Goal: Task Accomplishment & Management: Use online tool/utility

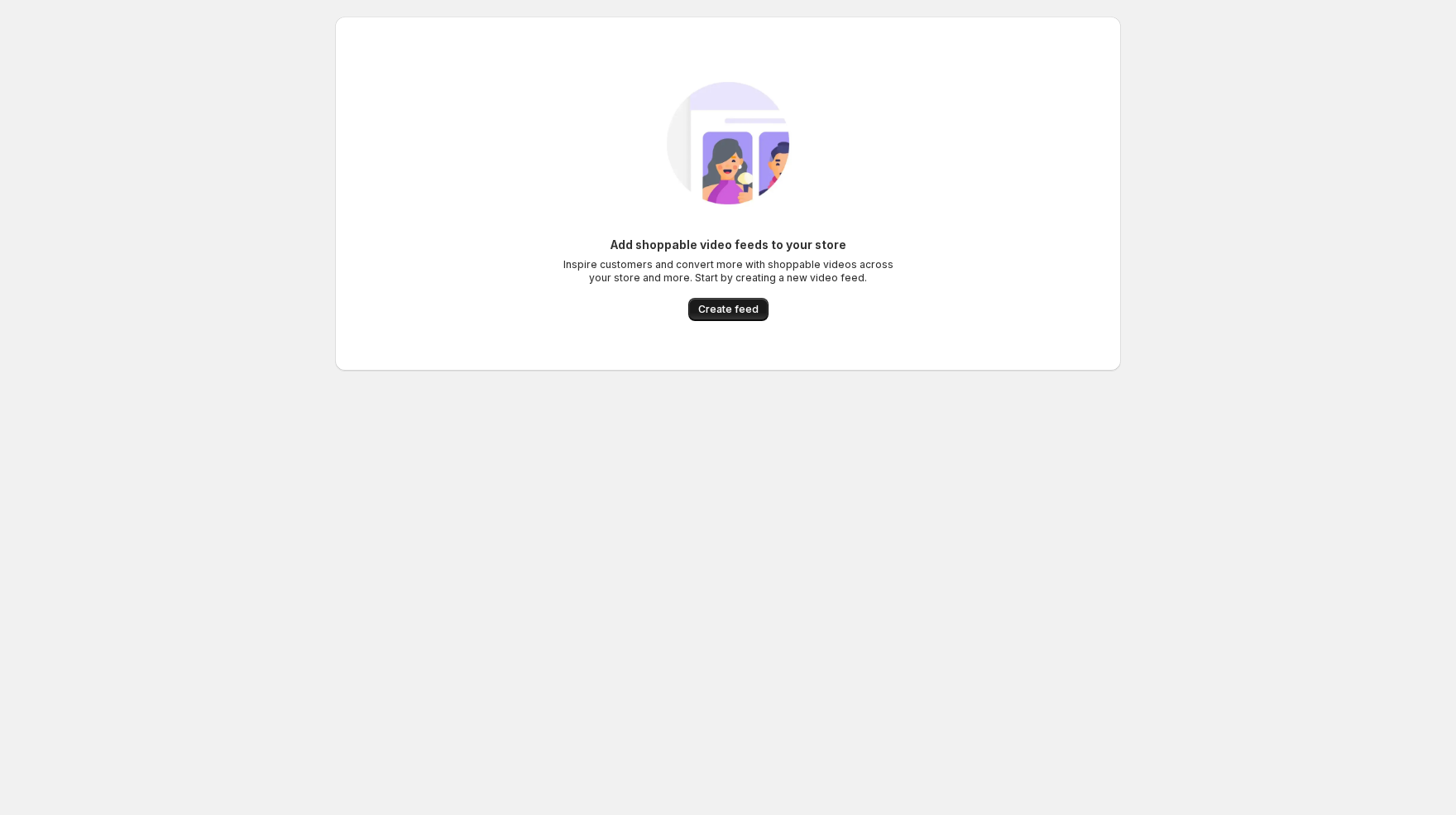
click at [750, 316] on button "Create feed" at bounding box center [728, 310] width 80 height 23
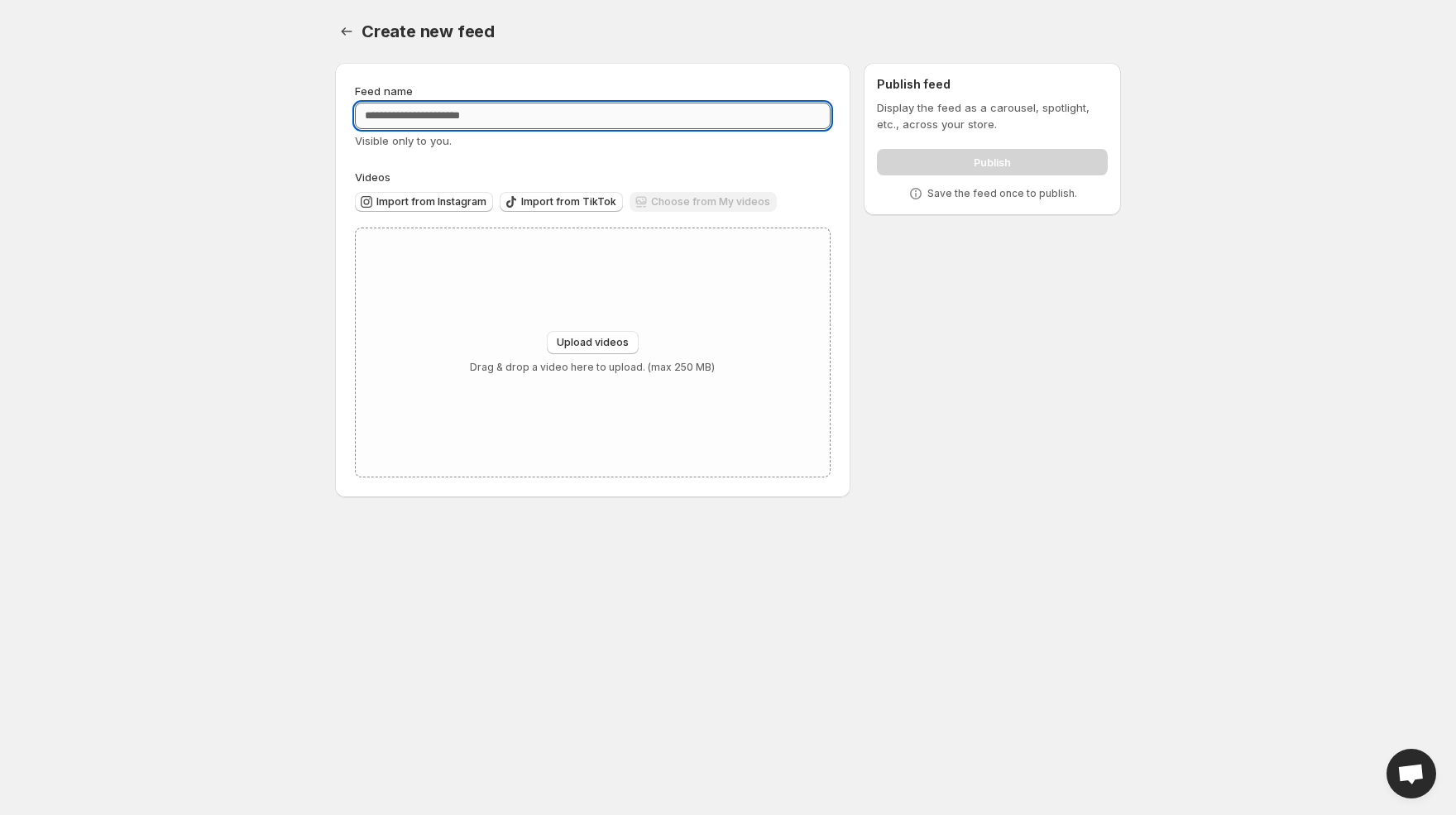
click at [642, 122] on input "Feed name" at bounding box center [593, 116] width 476 height 27
click at [888, 297] on div "Feed name ** Visible only to you. Videos Import from Instagram Import from TikT…" at bounding box center [721, 283] width 799 height 468
drag, startPoint x: 426, startPoint y: 111, endPoint x: 364, endPoint y: 112, distance: 62.0
click at [364, 112] on input "**" at bounding box center [593, 116] width 476 height 27
type input "****"
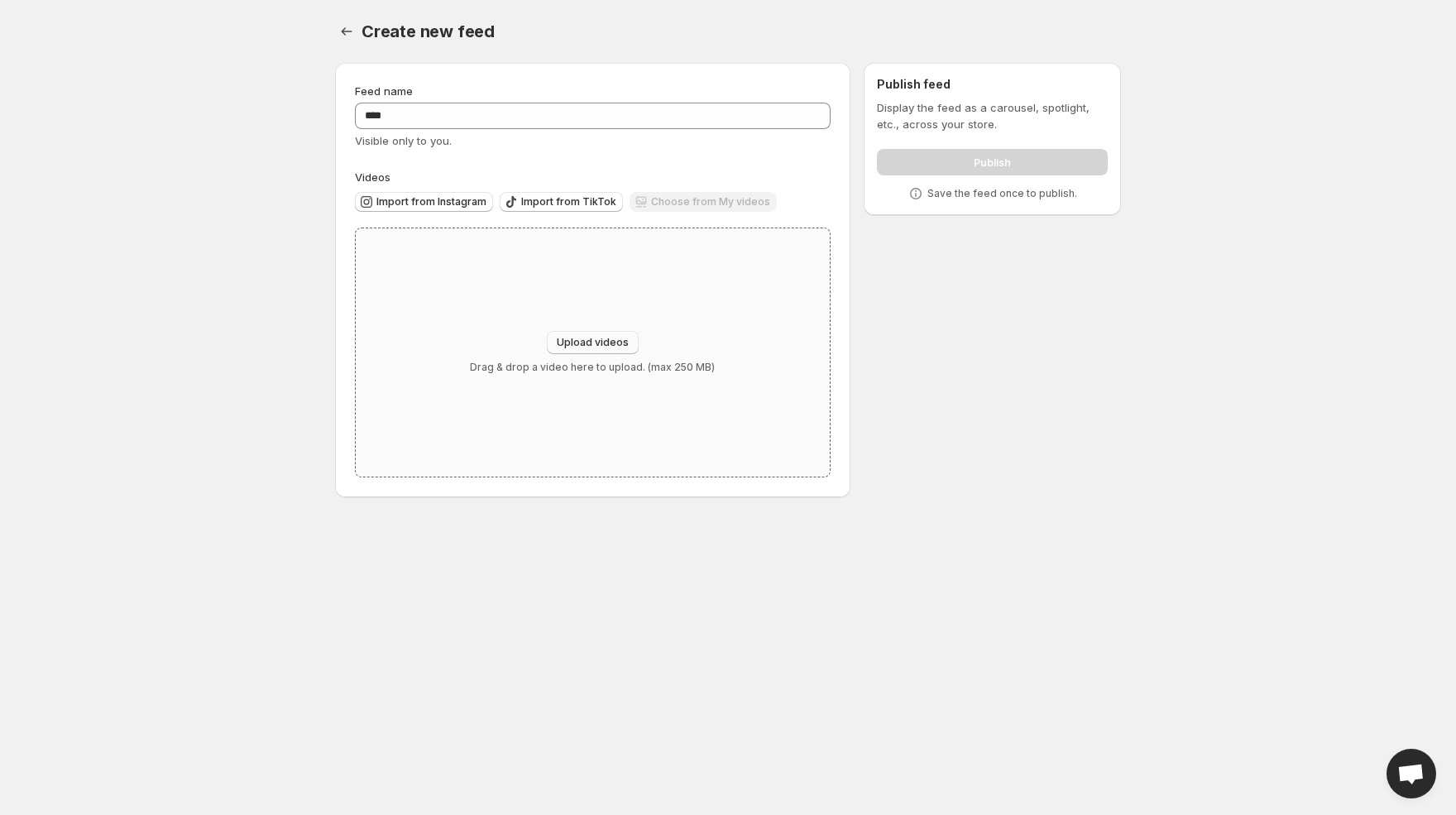
click at [618, 342] on span "Upload videos" at bounding box center [593, 342] width 72 height 13
type input "**********"
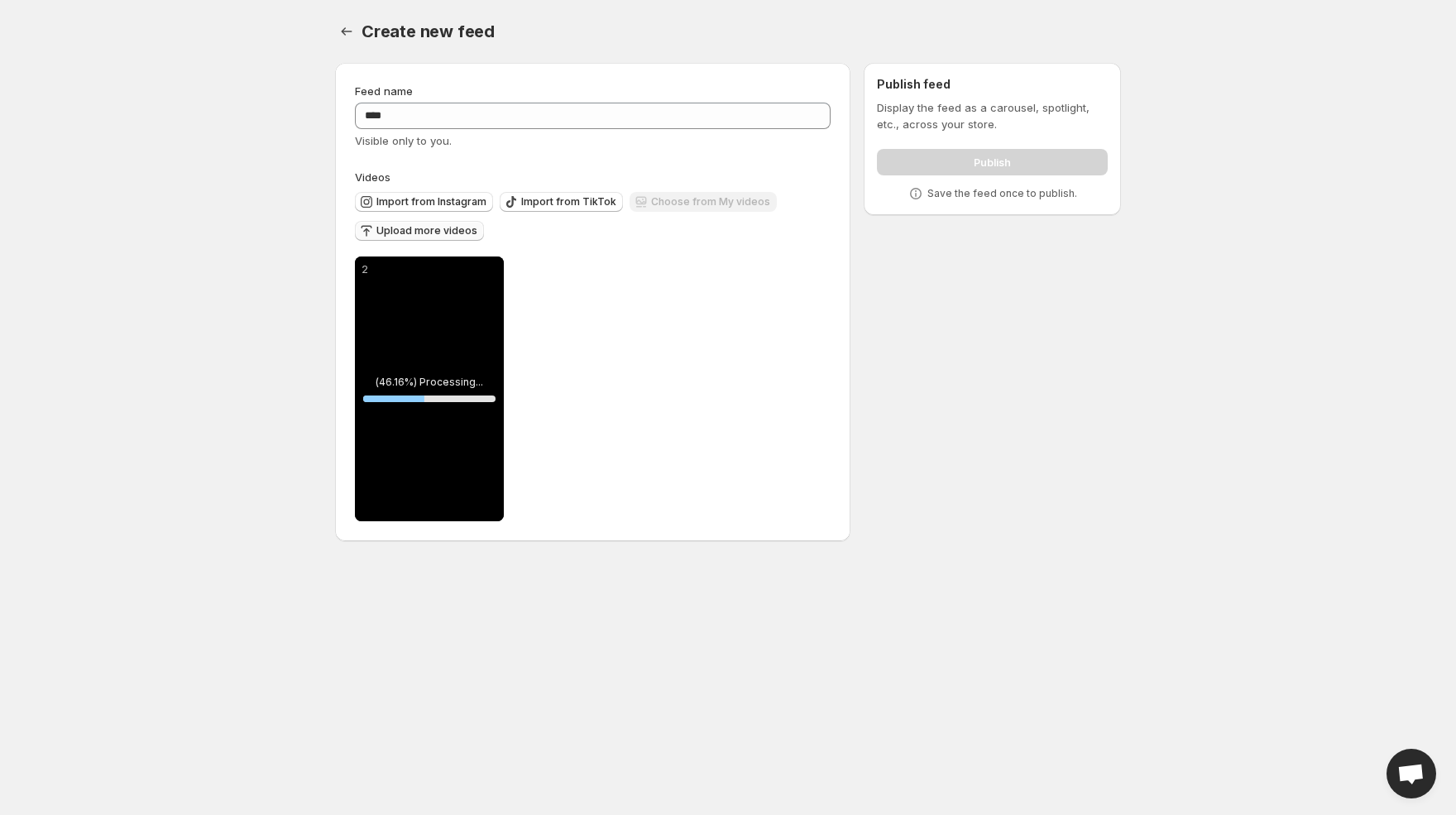
click at [470, 232] on span "Upload more videos" at bounding box center [427, 230] width 101 height 13
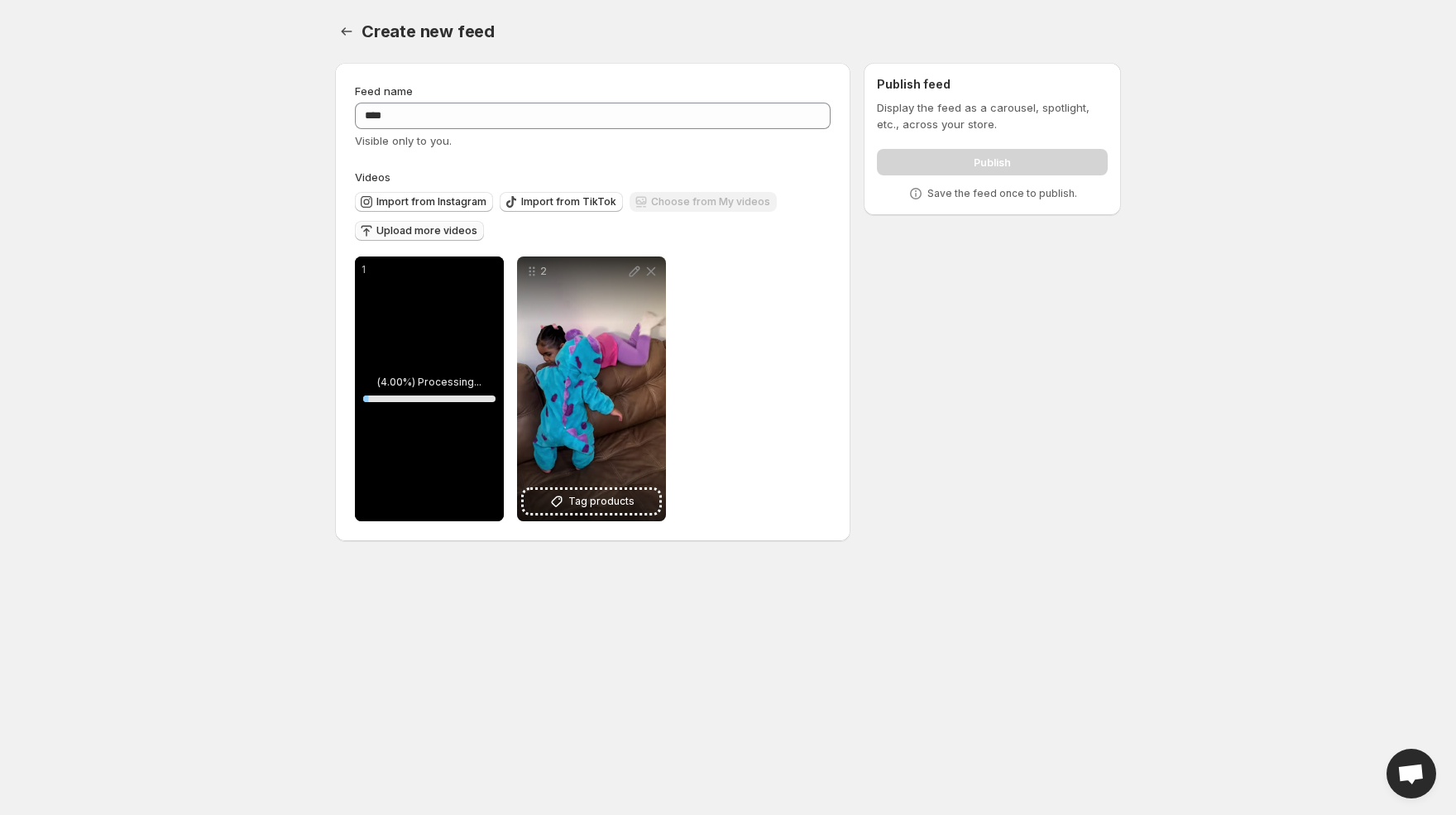
click at [443, 232] on span "Upload more videos" at bounding box center [427, 230] width 101 height 13
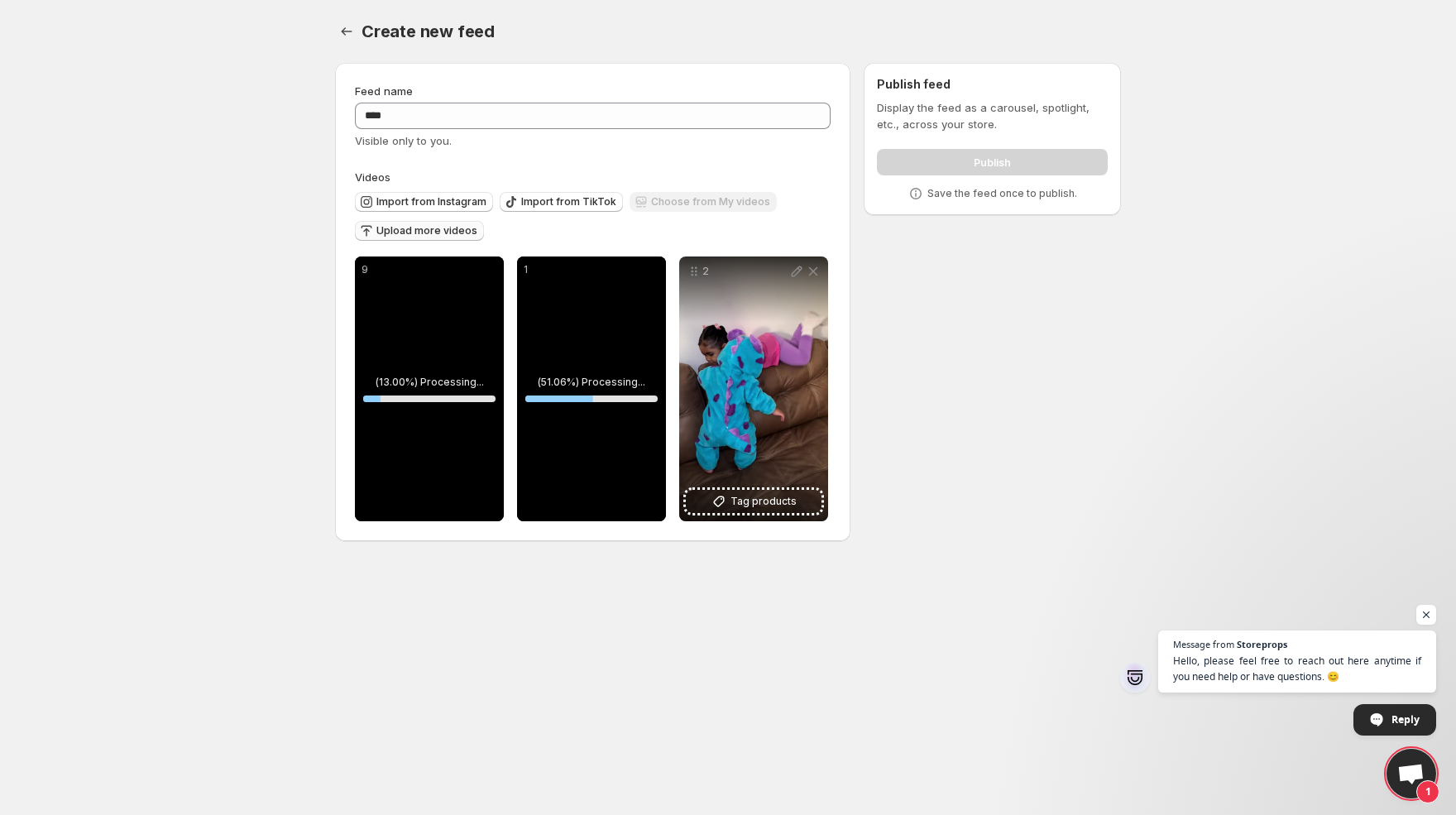
click at [458, 225] on span "Upload more videos" at bounding box center [427, 230] width 101 height 13
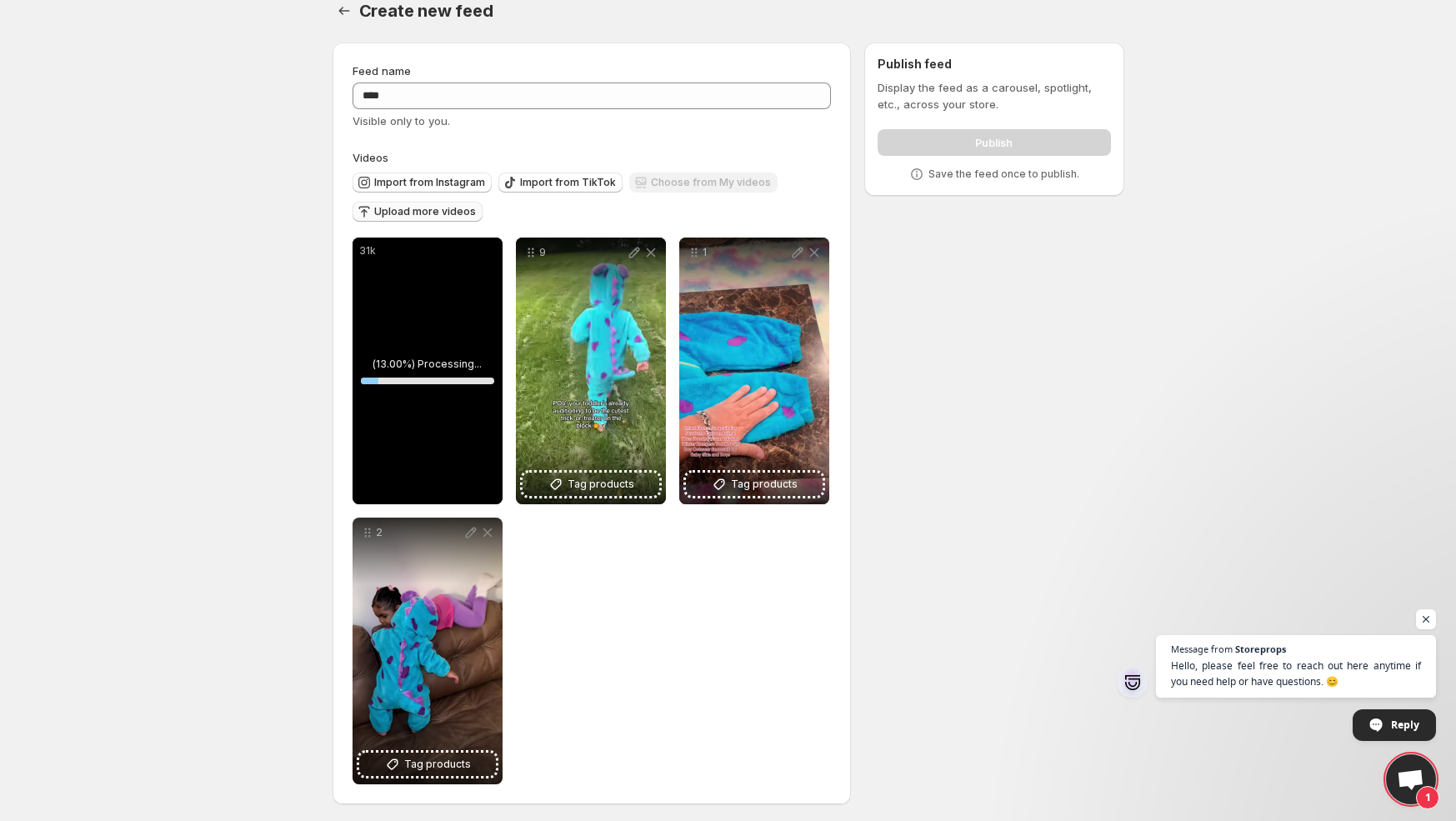
scroll to position [25, 0]
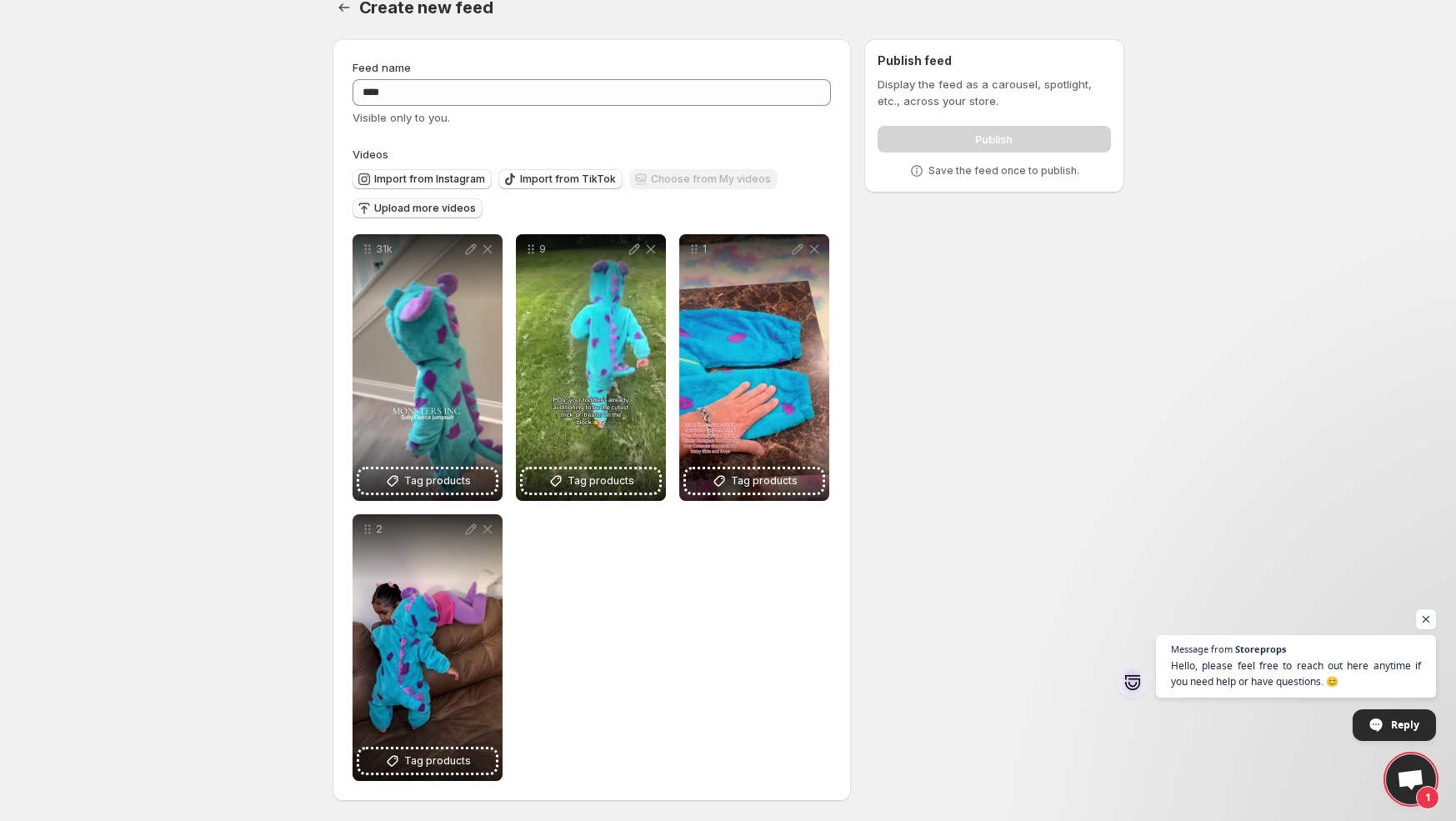
click at [842, 527] on div "Feed name **** Visible only to you. Videos Import from Instagram Import from Ti…" at bounding box center [592, 420] width 519 height 761
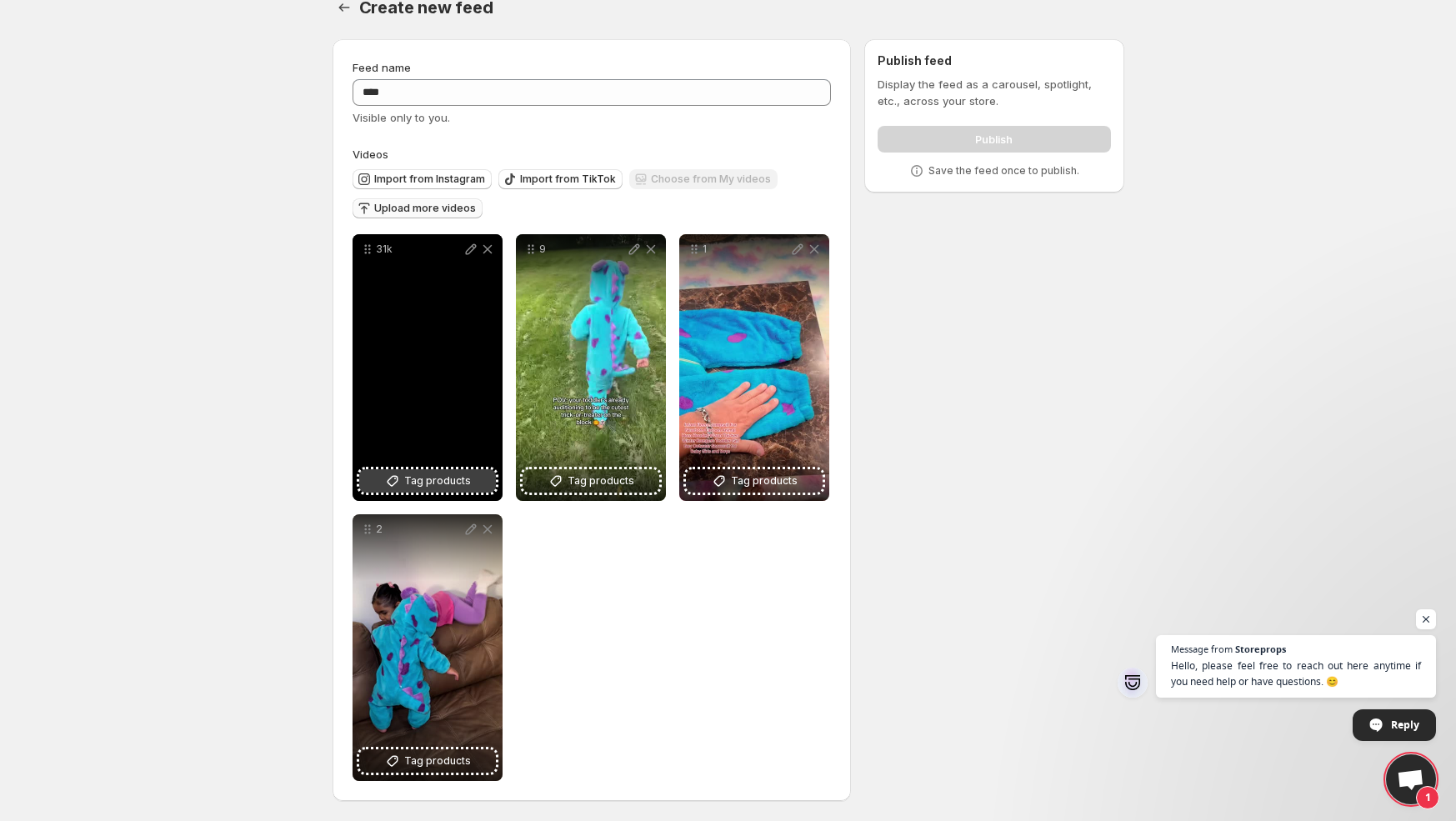
click at [440, 476] on span "Tag products" at bounding box center [437, 481] width 66 height 17
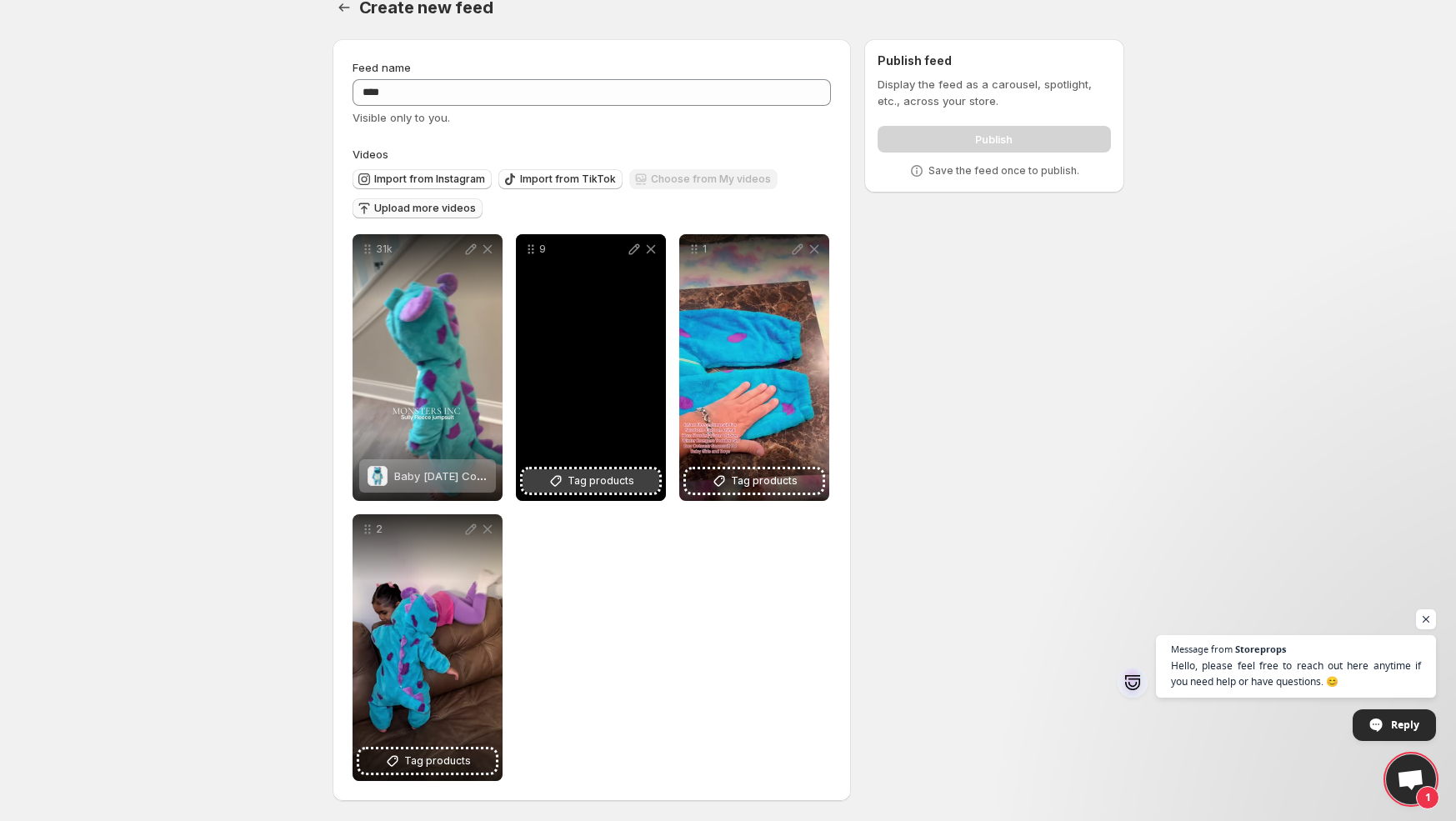
click at [596, 484] on span "Tag products" at bounding box center [601, 481] width 66 height 17
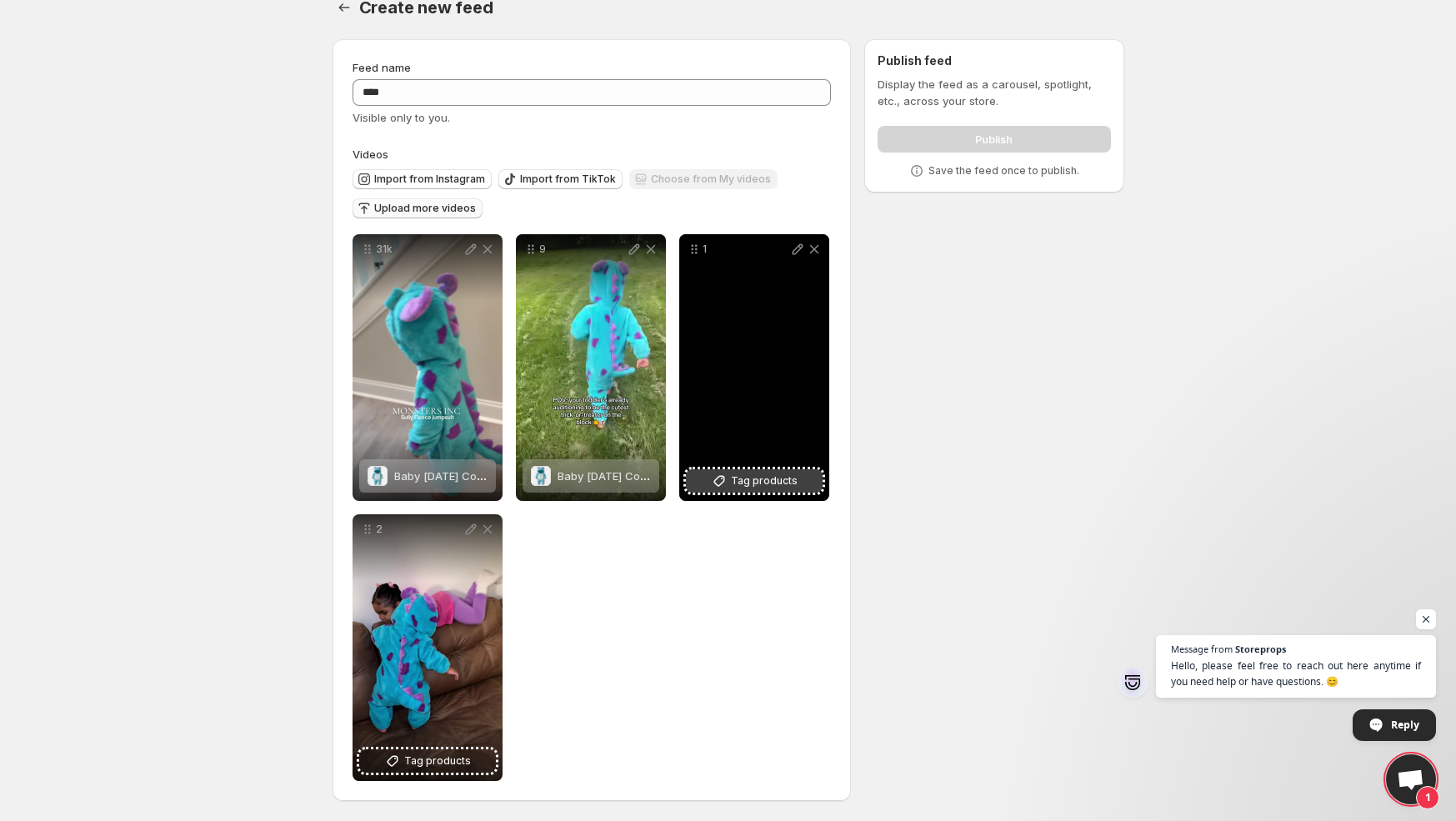
click at [699, 480] on button "Tag products" at bounding box center [754, 481] width 136 height 24
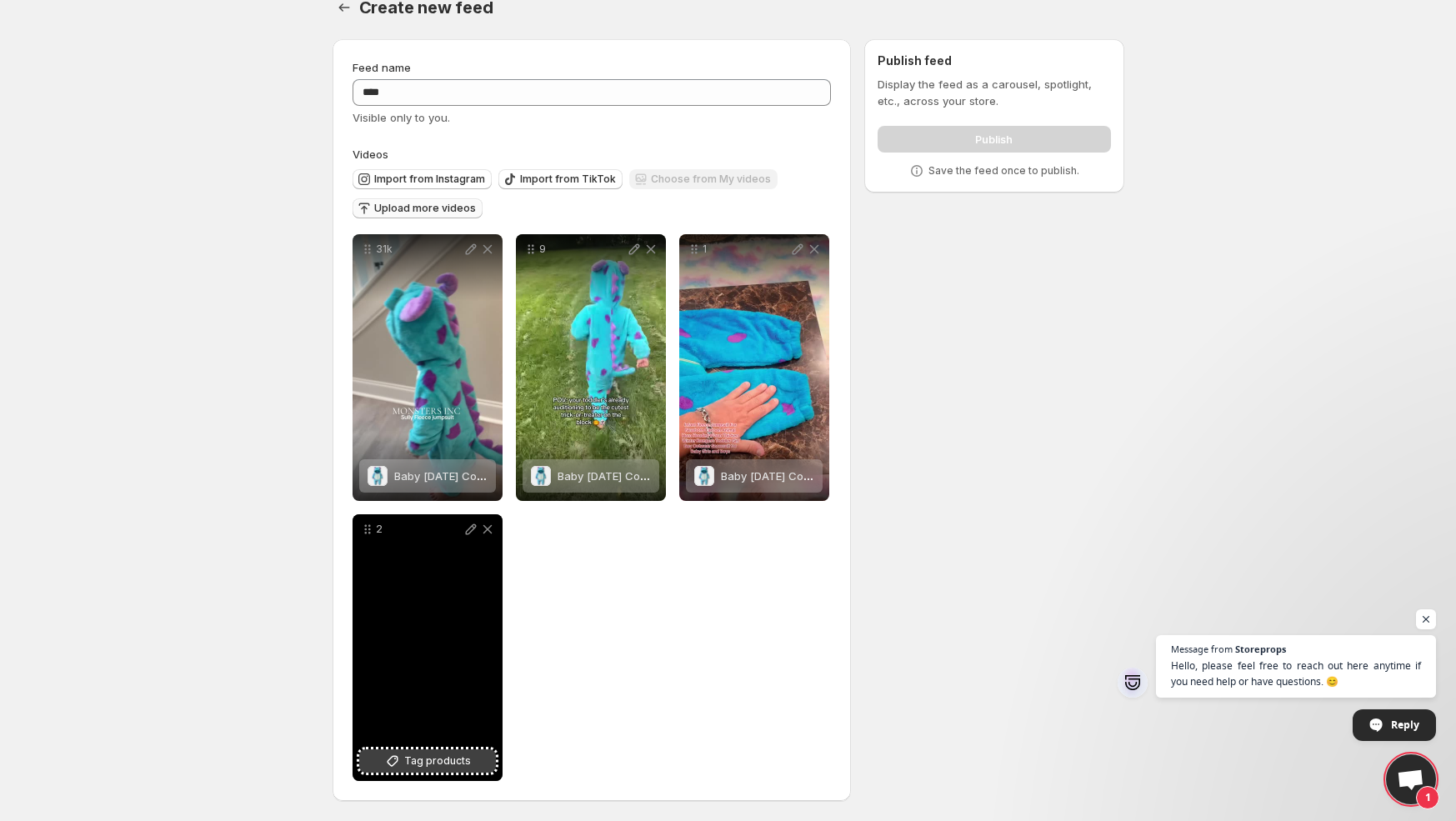
click at [375, 760] on button "Tag products" at bounding box center [428, 760] width 136 height 24
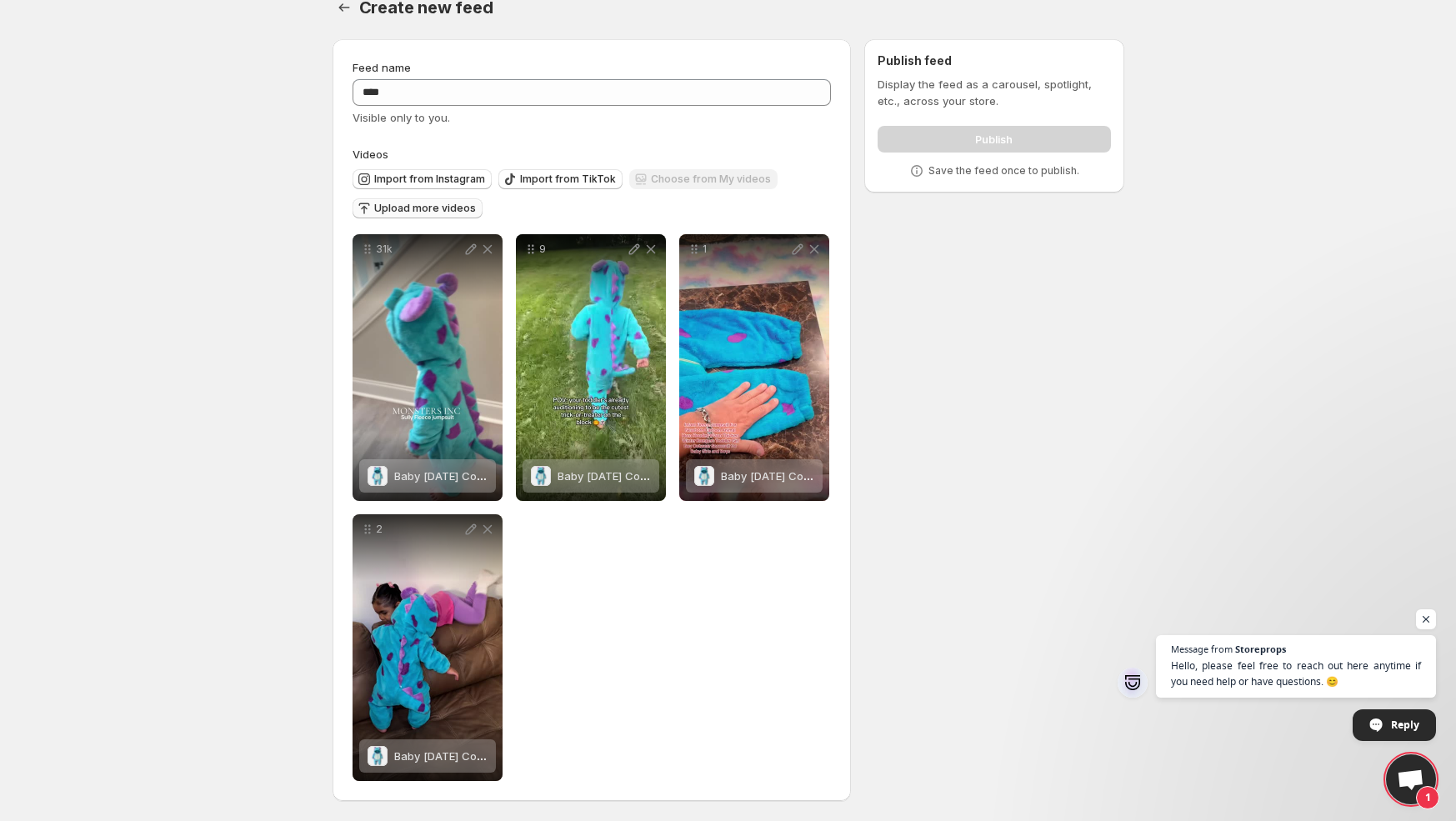
click at [927, 501] on div "Feed name **** Visible only to you. Videos Import from Instagram Import from Ti…" at bounding box center [721, 423] width 805 height 795
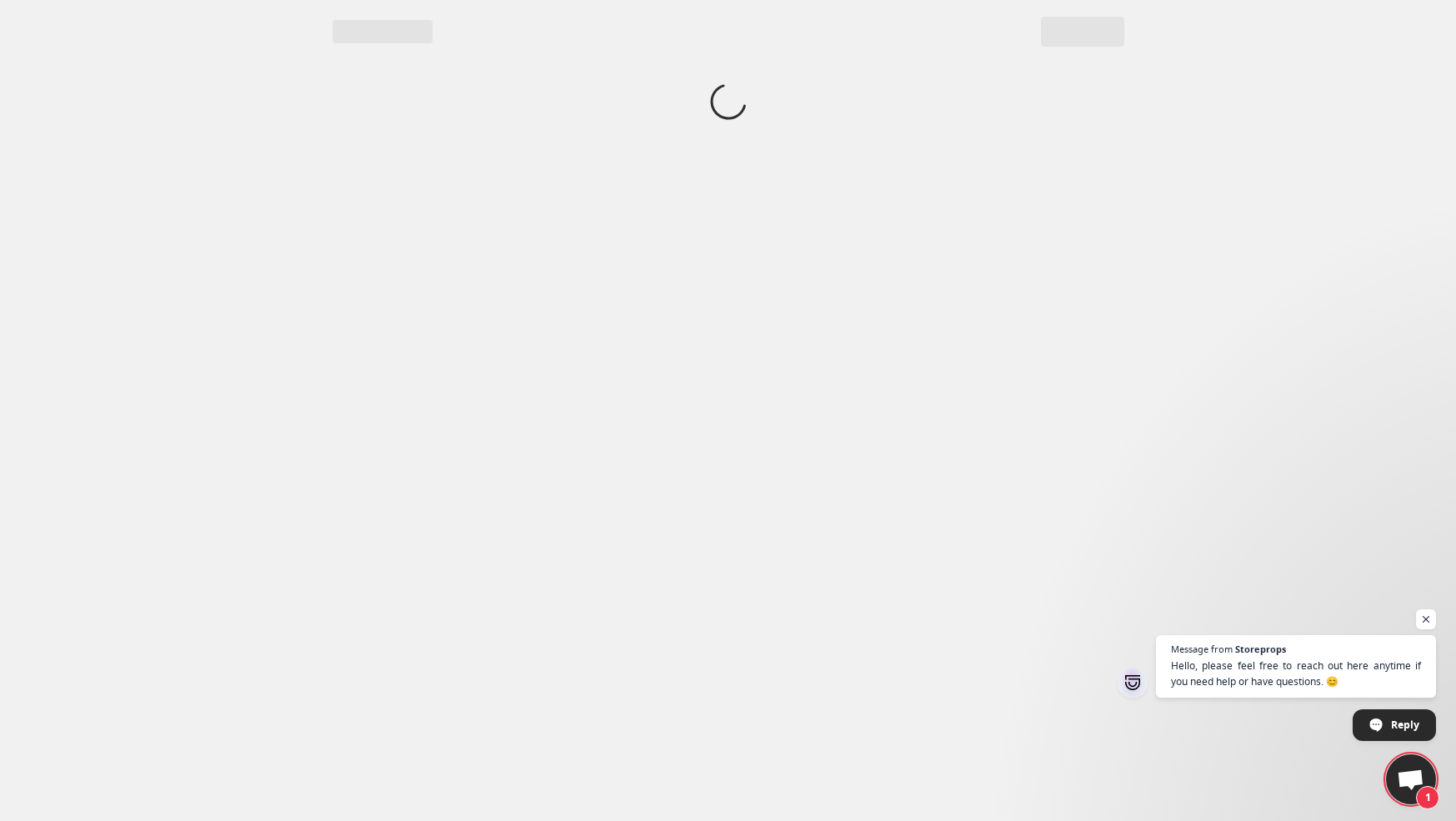
scroll to position [0, 0]
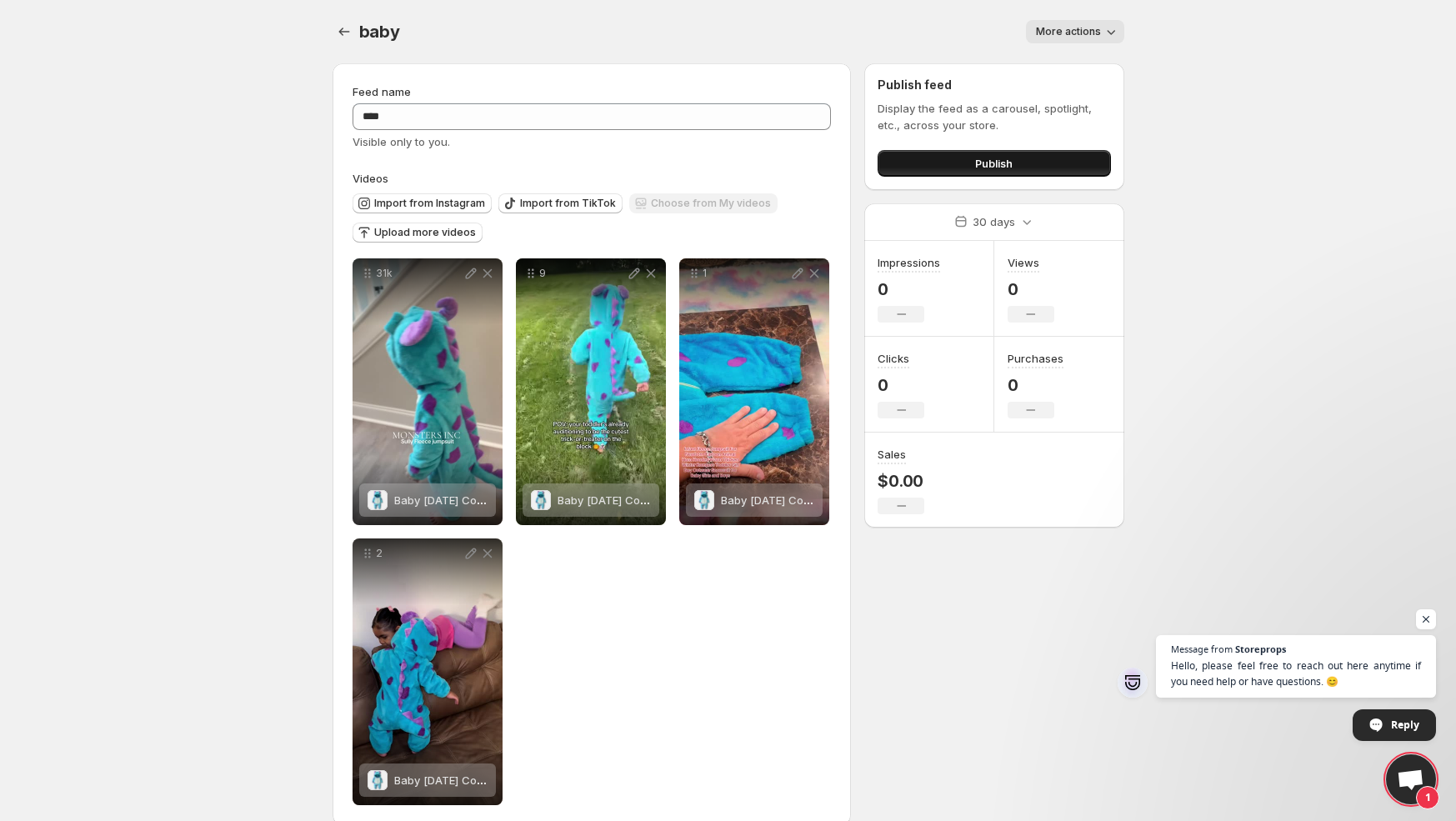
click at [1065, 167] on button "Publish" at bounding box center [994, 163] width 232 height 27
click at [1043, 162] on button "Publish" at bounding box center [994, 163] width 232 height 27
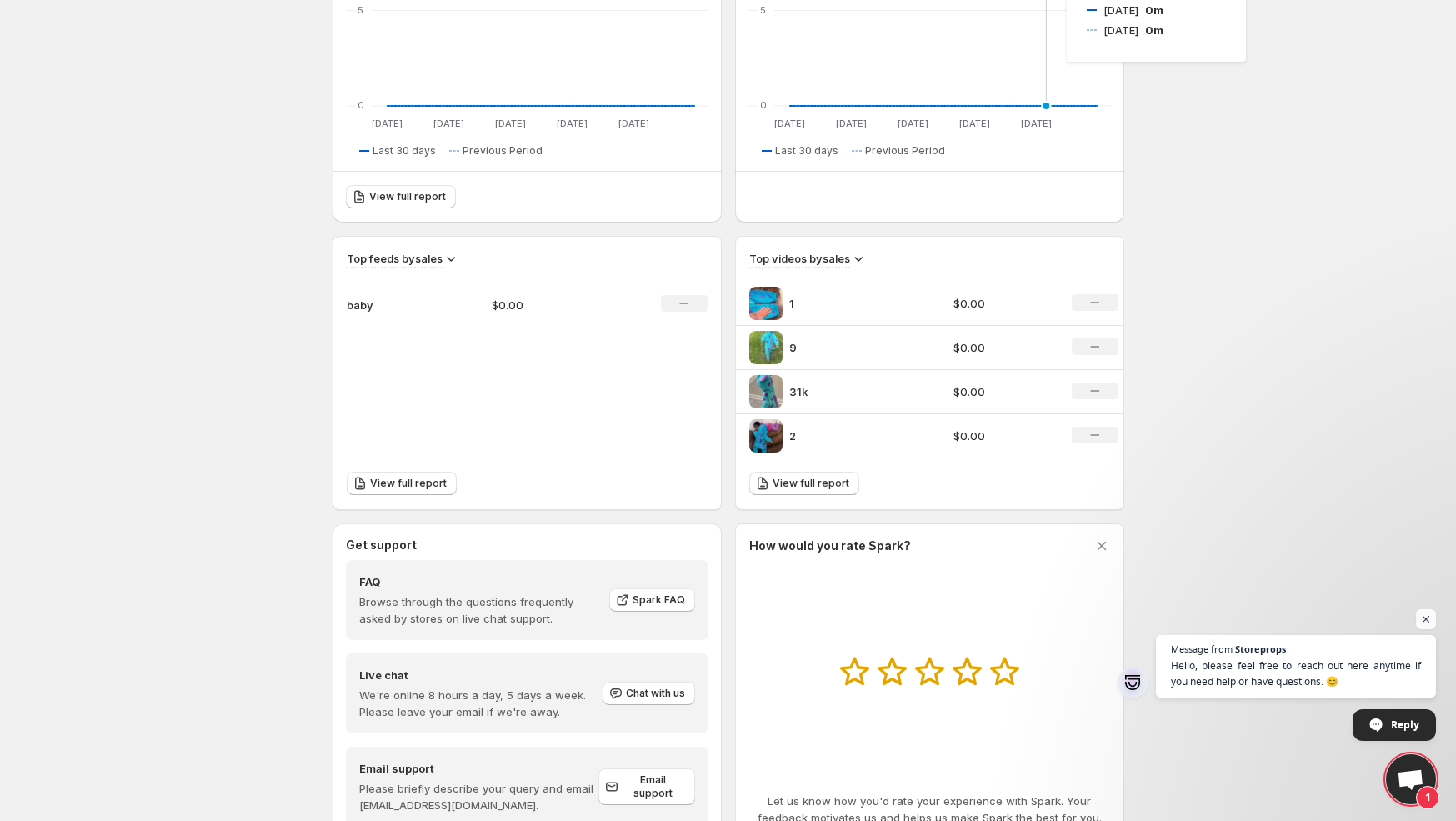
scroll to position [409, 0]
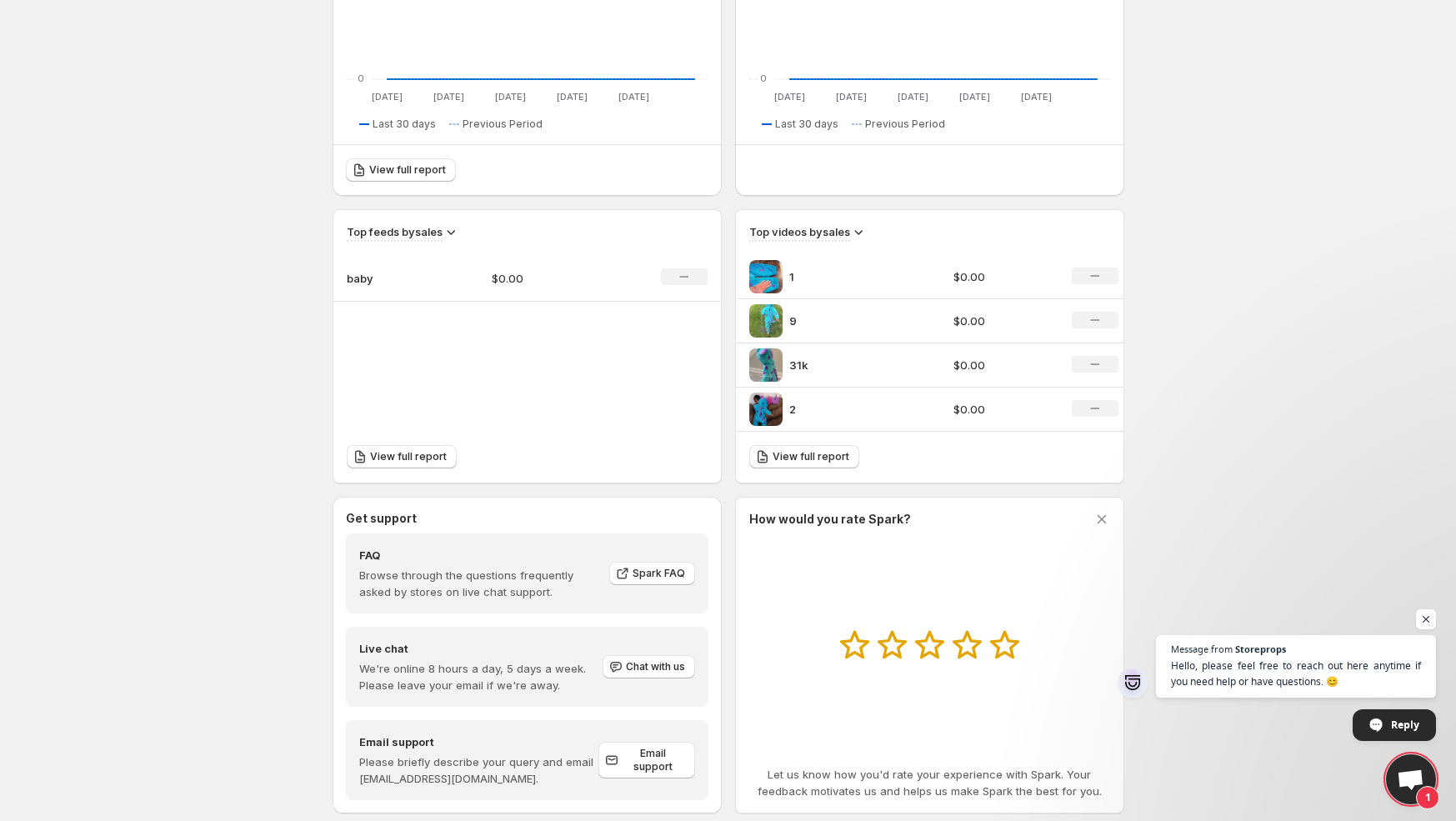
scroll to position [409, 0]
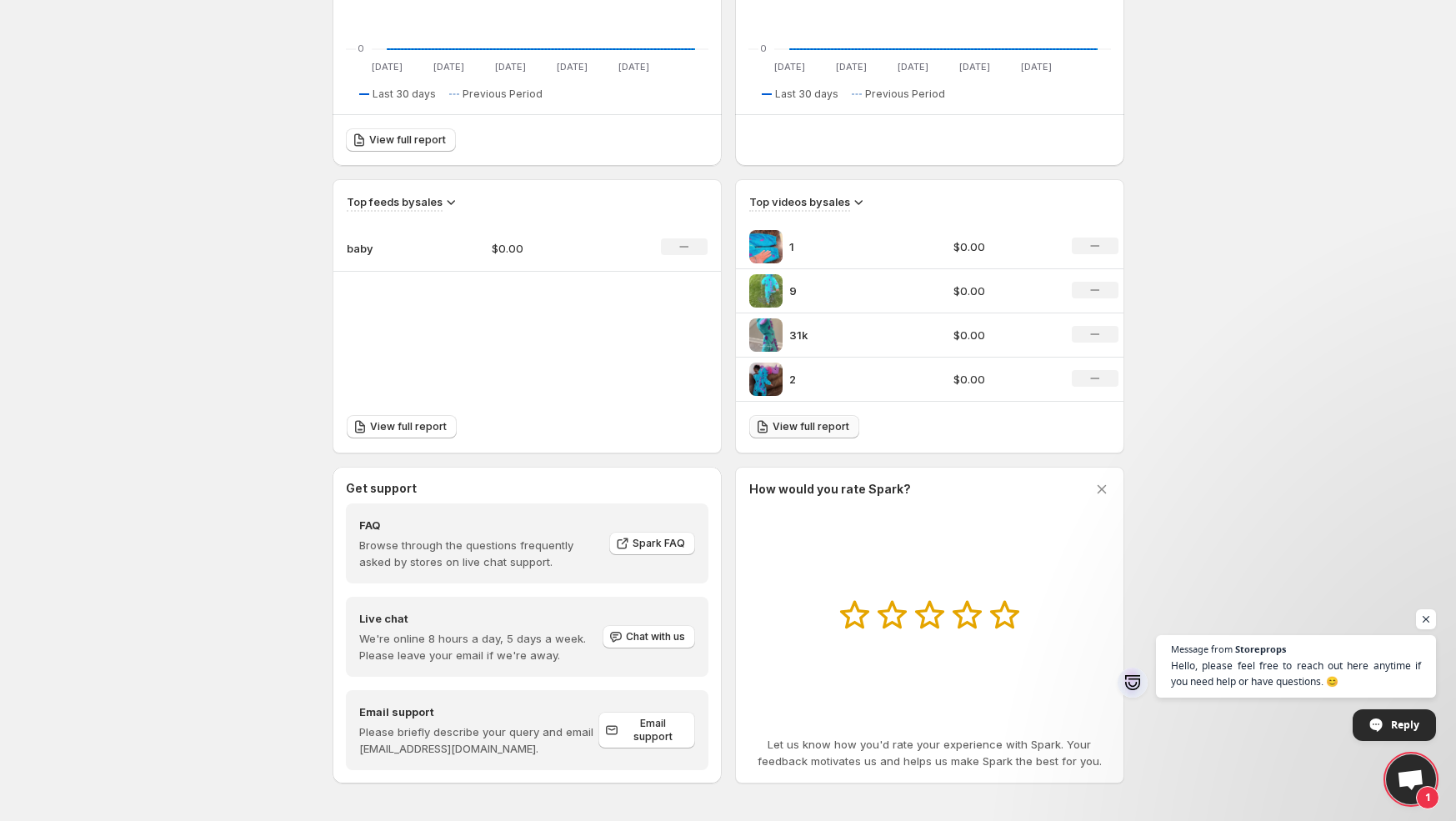
click at [839, 420] on span "View full report" at bounding box center [810, 426] width 77 height 13
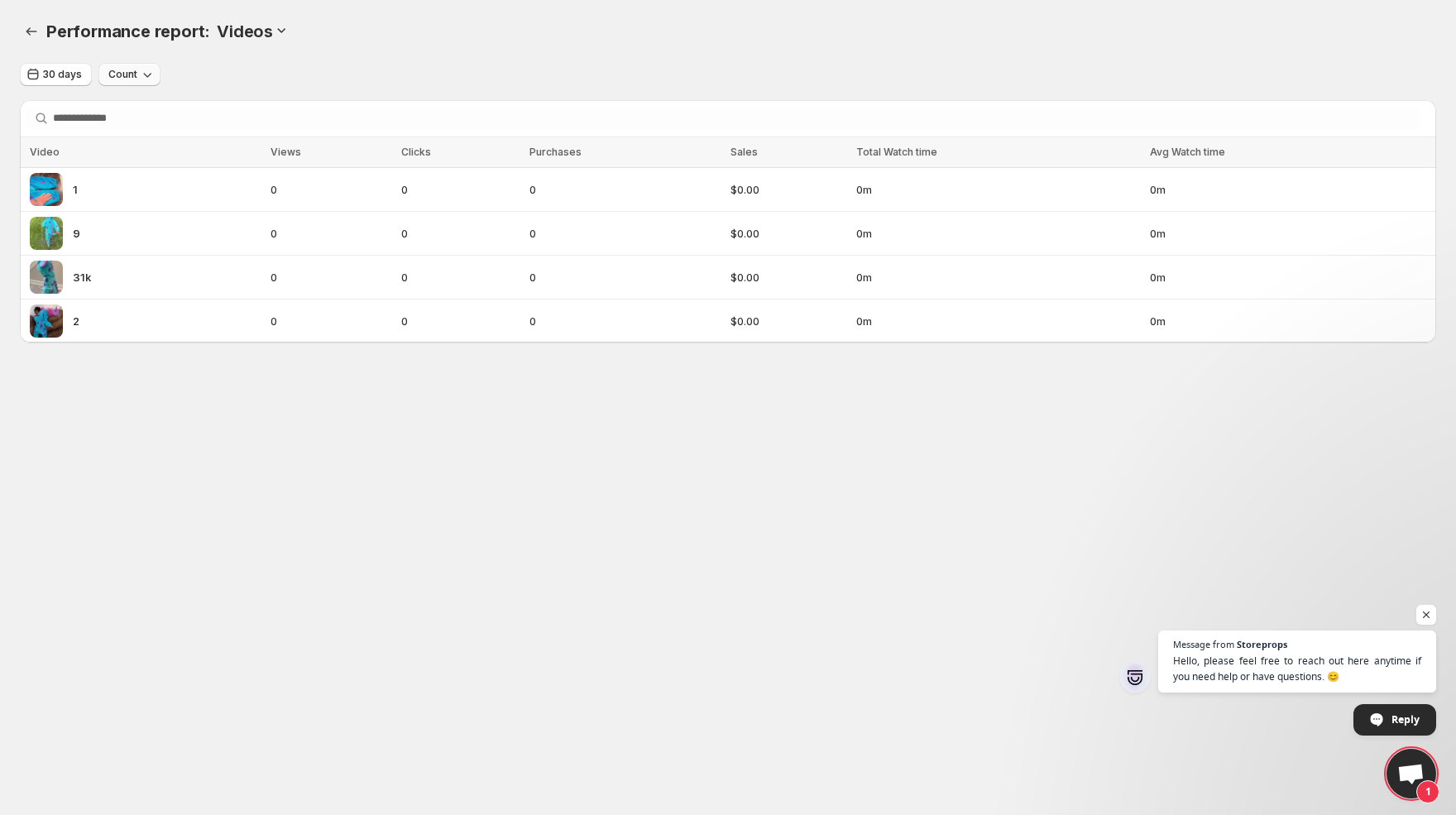
click at [145, 75] on icon "button" at bounding box center [148, 75] width 8 height 5
click at [203, 75] on div "30 days Count" at bounding box center [728, 74] width 1417 height 24
click at [33, 28] on icon "Performance report" at bounding box center [32, 32] width 17 height 17
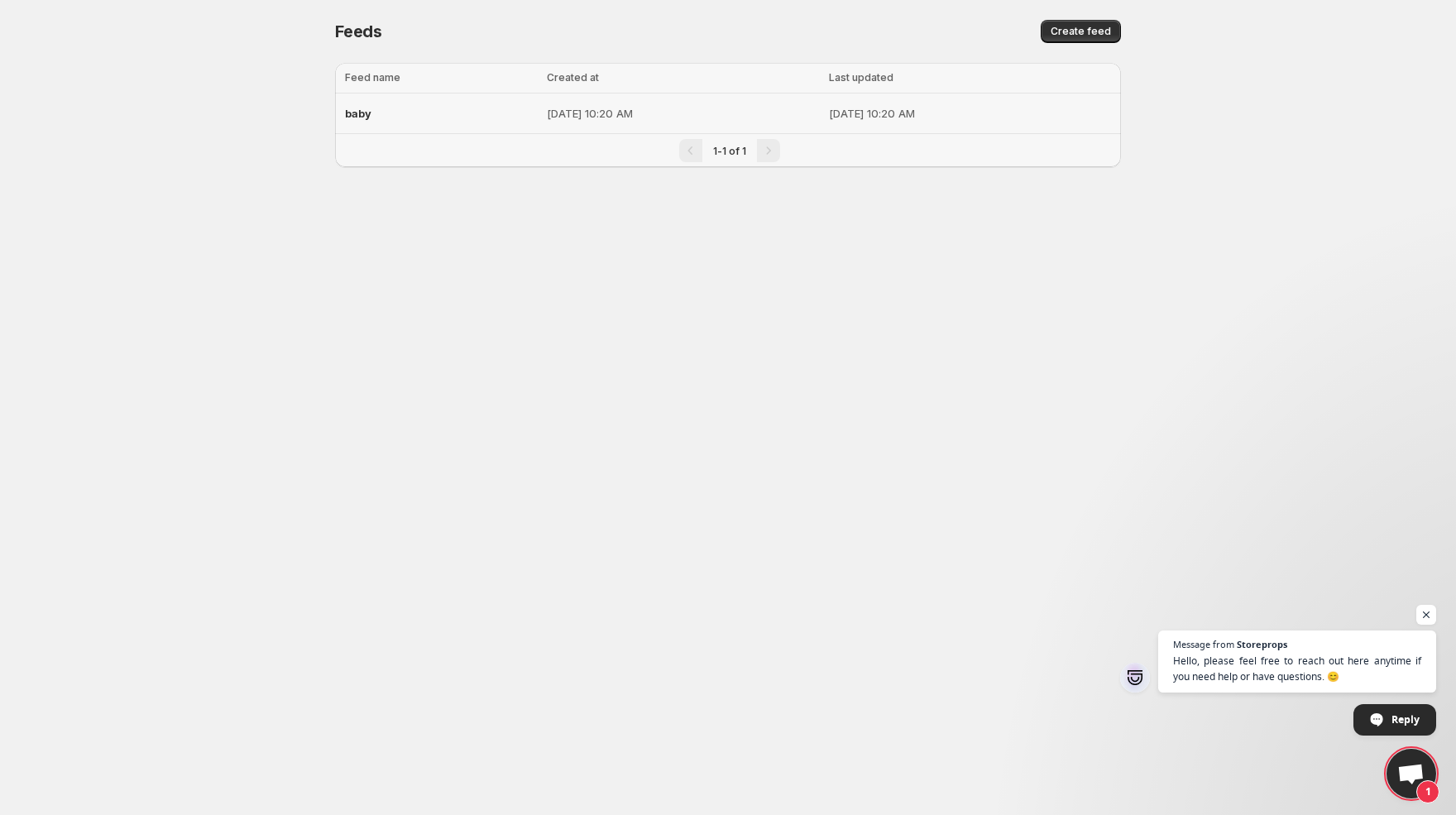
click at [356, 117] on span "baby" at bounding box center [358, 114] width 27 height 13
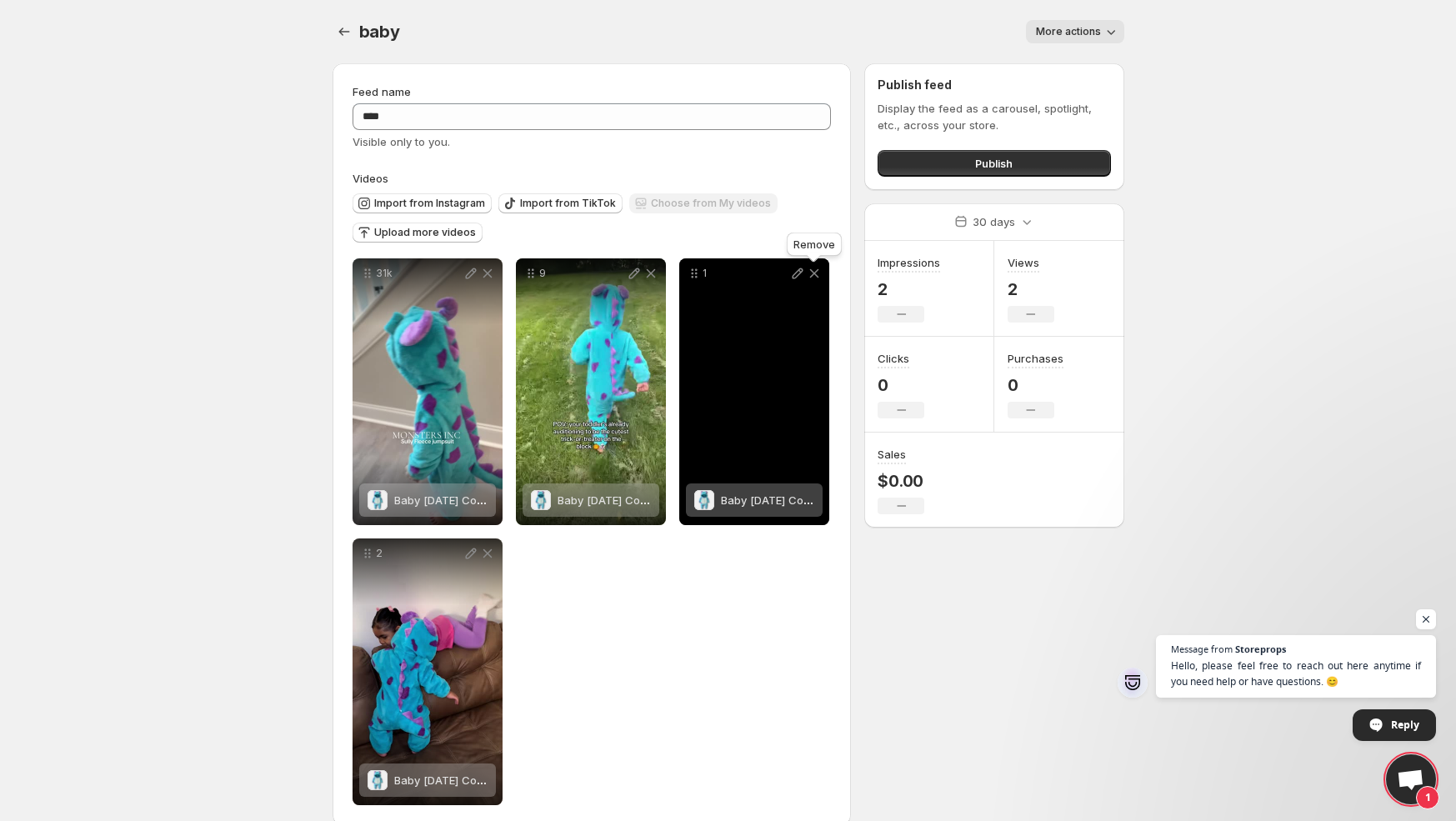
click at [810, 274] on icon at bounding box center [815, 273] width 17 height 17
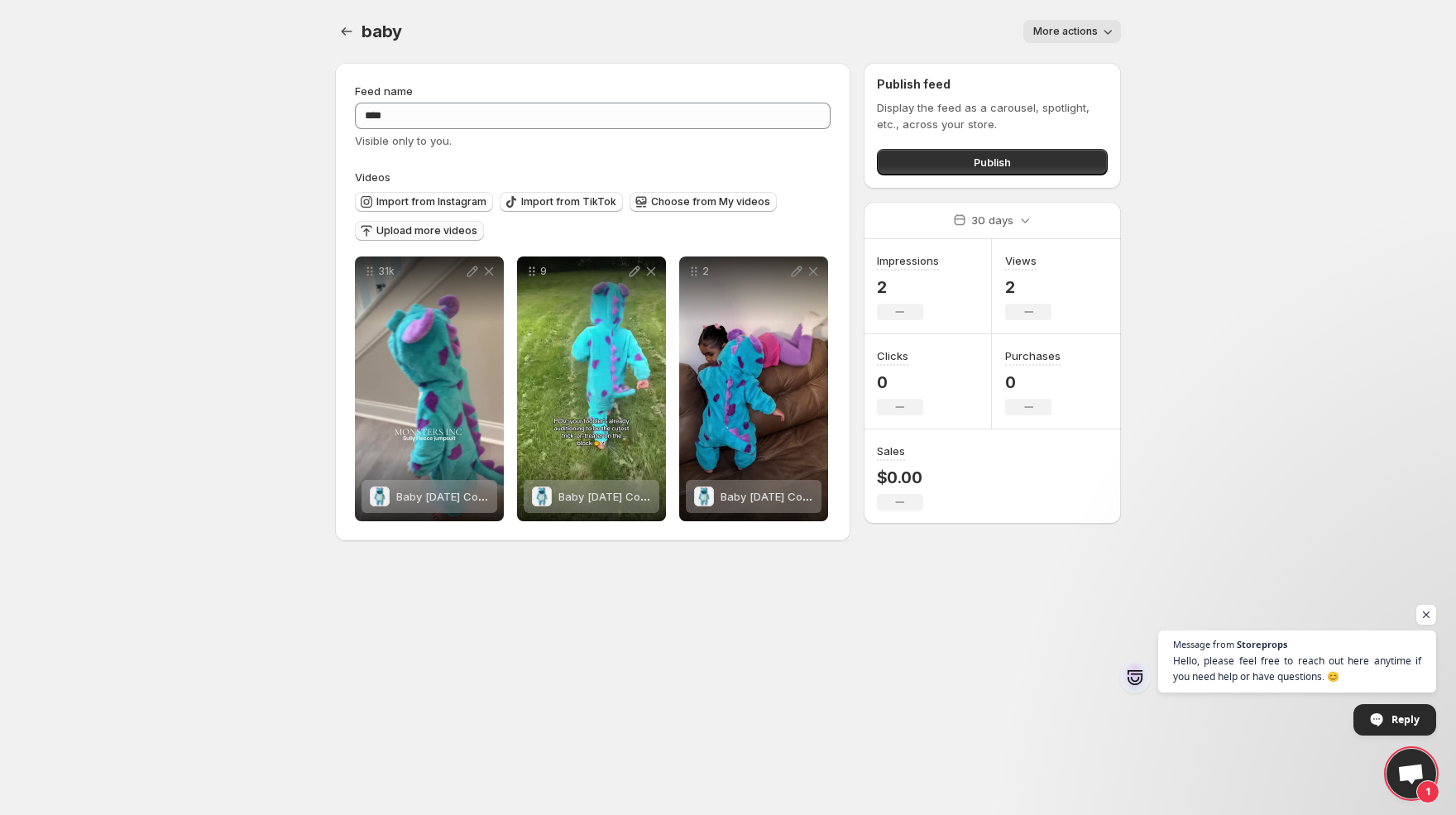
click at [456, 230] on span "Upload more videos" at bounding box center [427, 230] width 101 height 13
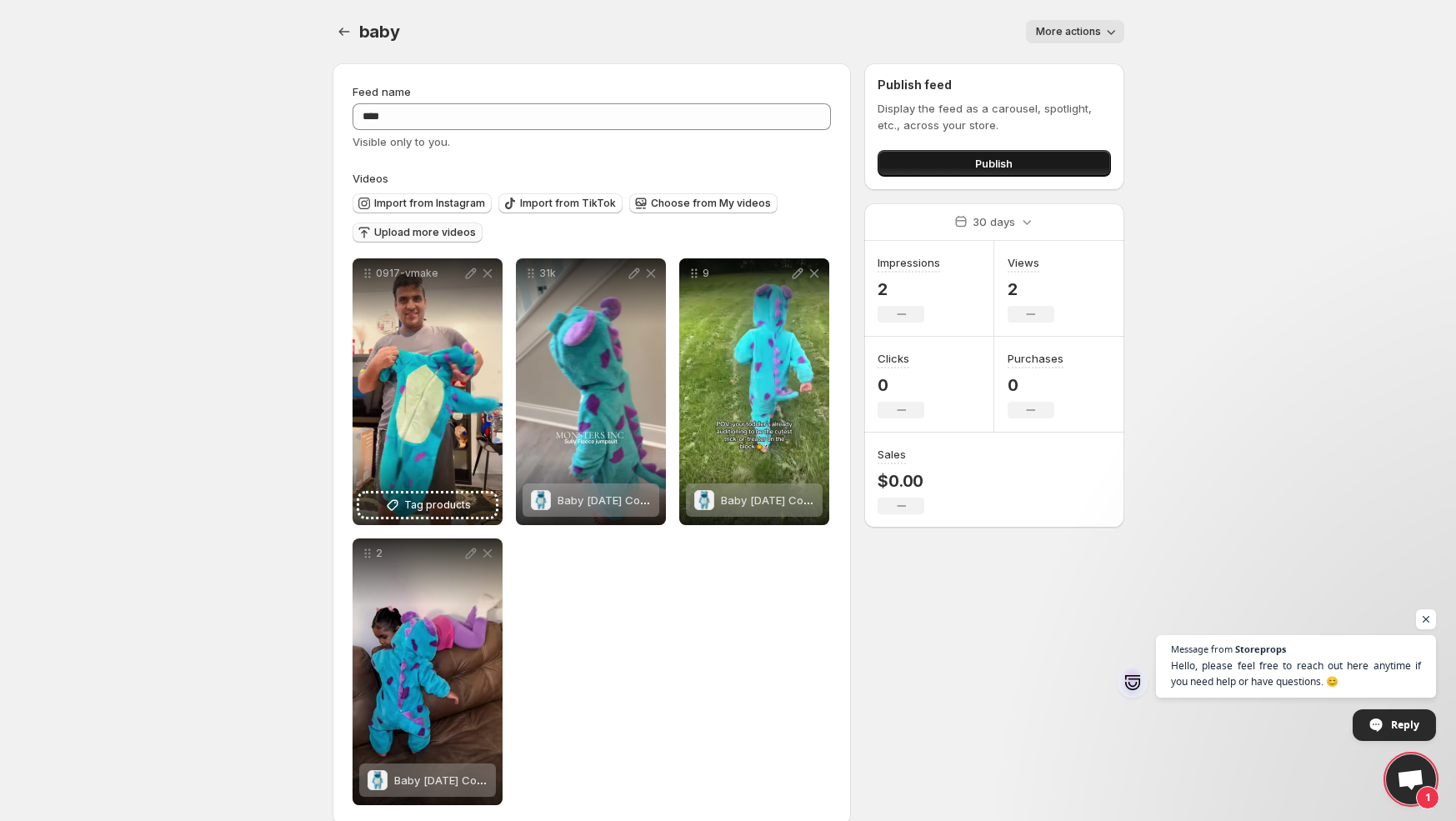
click at [1007, 156] on span "Publish" at bounding box center [994, 163] width 38 height 17
click at [1001, 167] on span "Publish" at bounding box center [994, 163] width 38 height 17
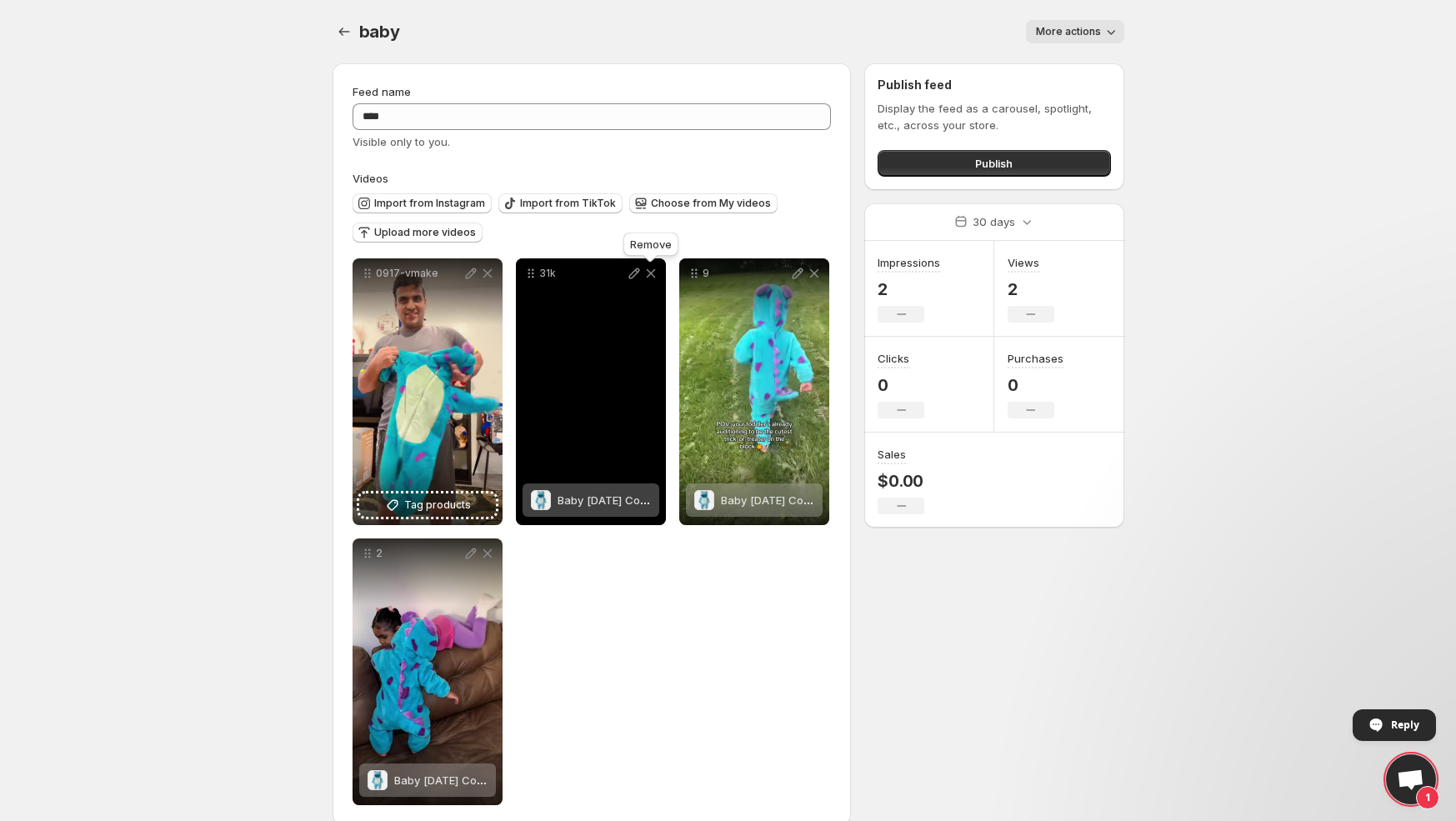
click at [651, 277] on icon at bounding box center [651, 273] width 17 height 17
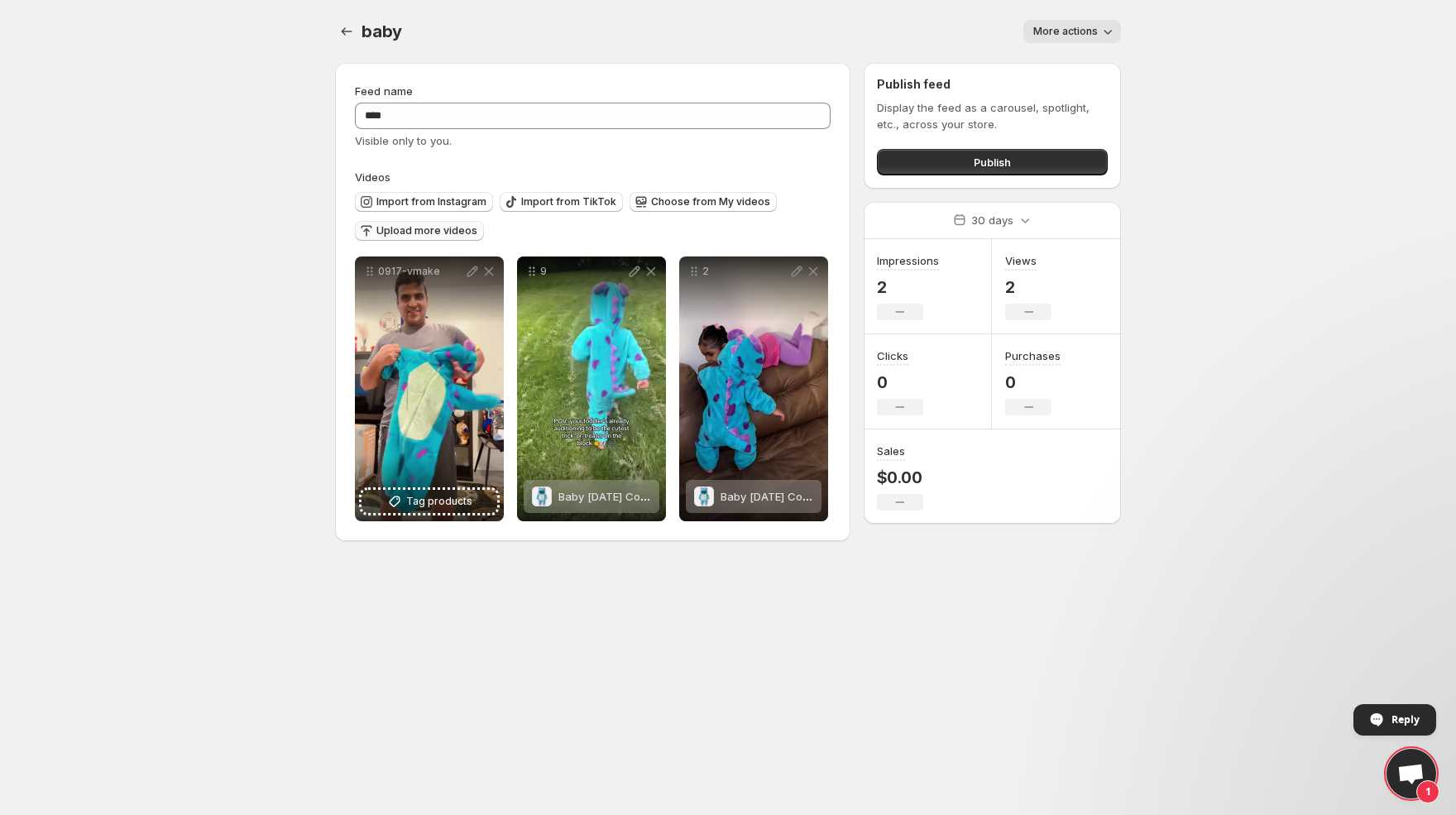
click at [445, 230] on span "Upload more videos" at bounding box center [427, 230] width 101 height 13
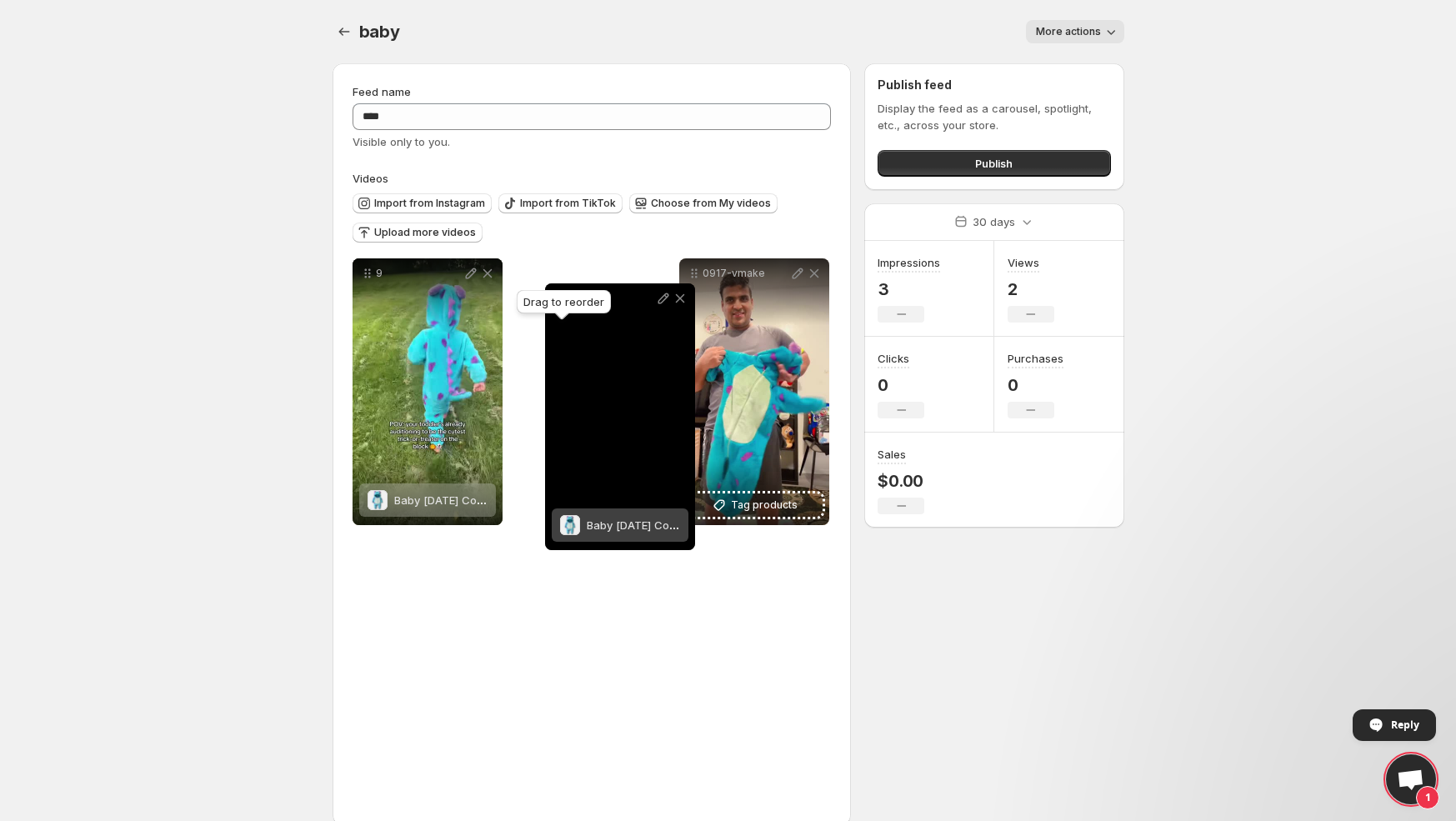
drag, startPoint x: 368, startPoint y: 555, endPoint x: 557, endPoint y: 294, distance: 322.2
click at [557, 294] on body "**********" at bounding box center [728, 410] width 1456 height 821
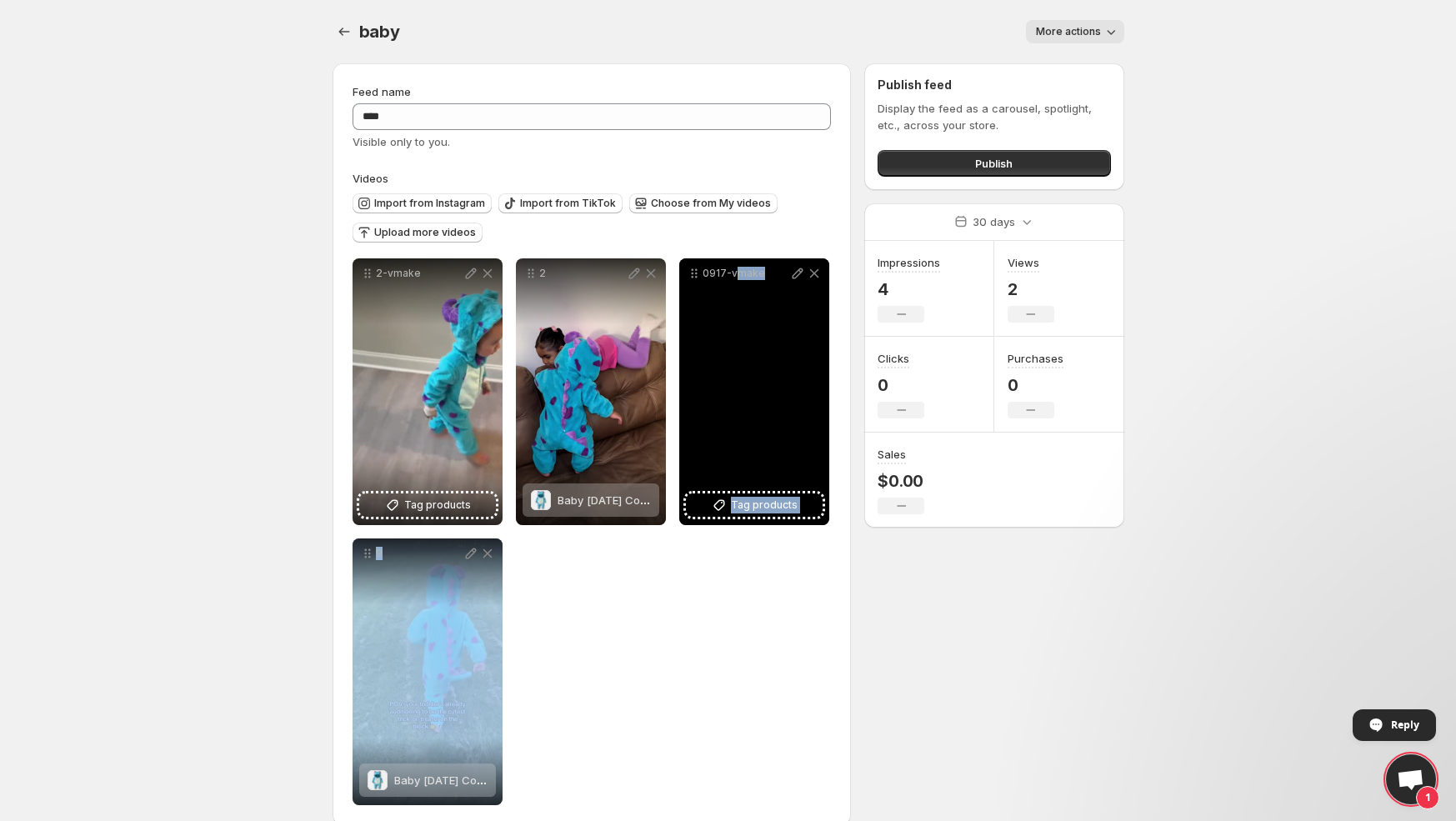
drag, startPoint x: 440, startPoint y: 635, endPoint x: 734, endPoint y: 402, distance: 375.1
click at [734, 402] on div "**********" at bounding box center [592, 532] width 480 height 547
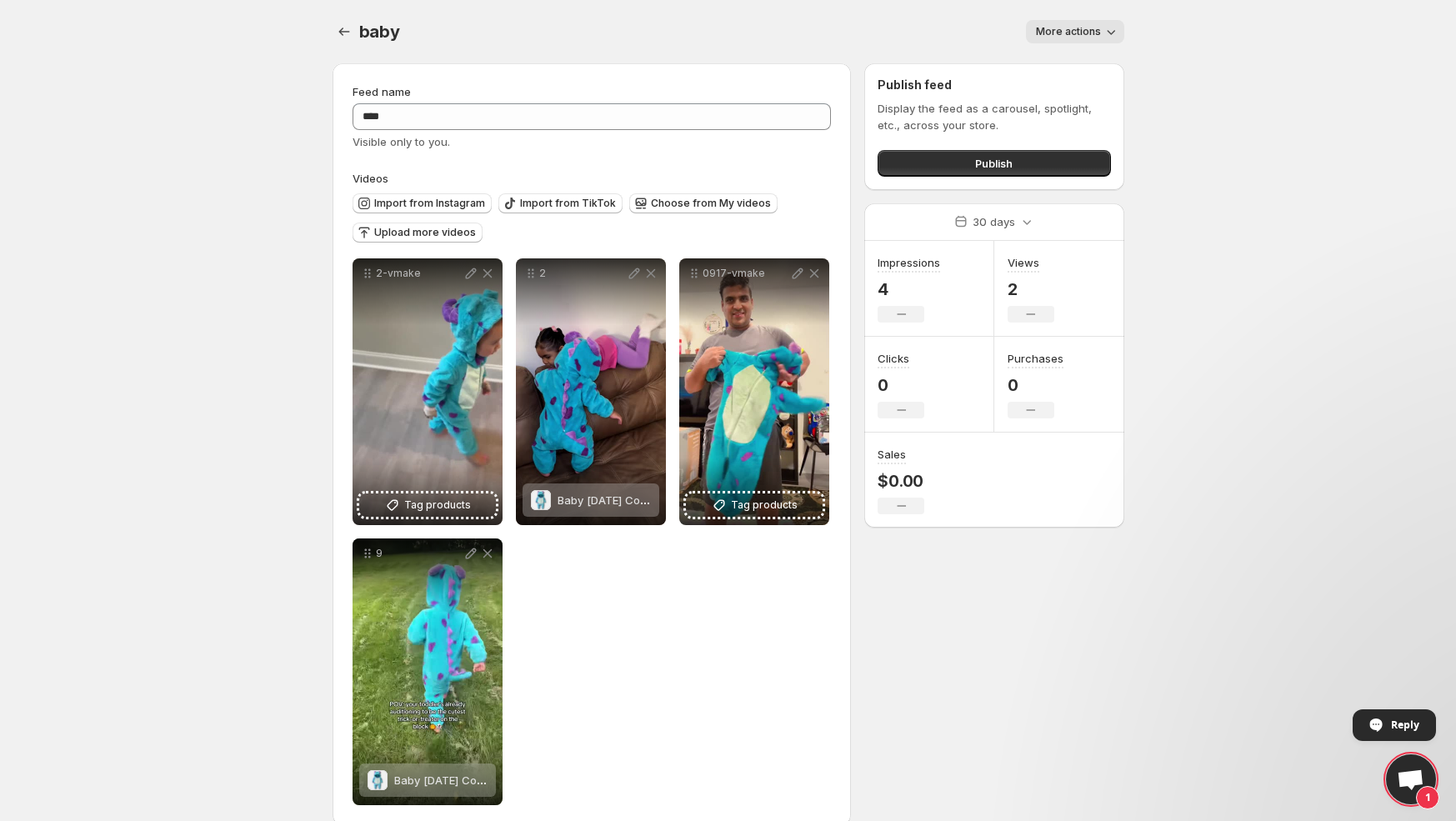
drag, startPoint x: 867, startPoint y: 588, endPoint x: 847, endPoint y: 588, distance: 20.0
click at [867, 588] on div "**********" at bounding box center [721, 447] width 805 height 795
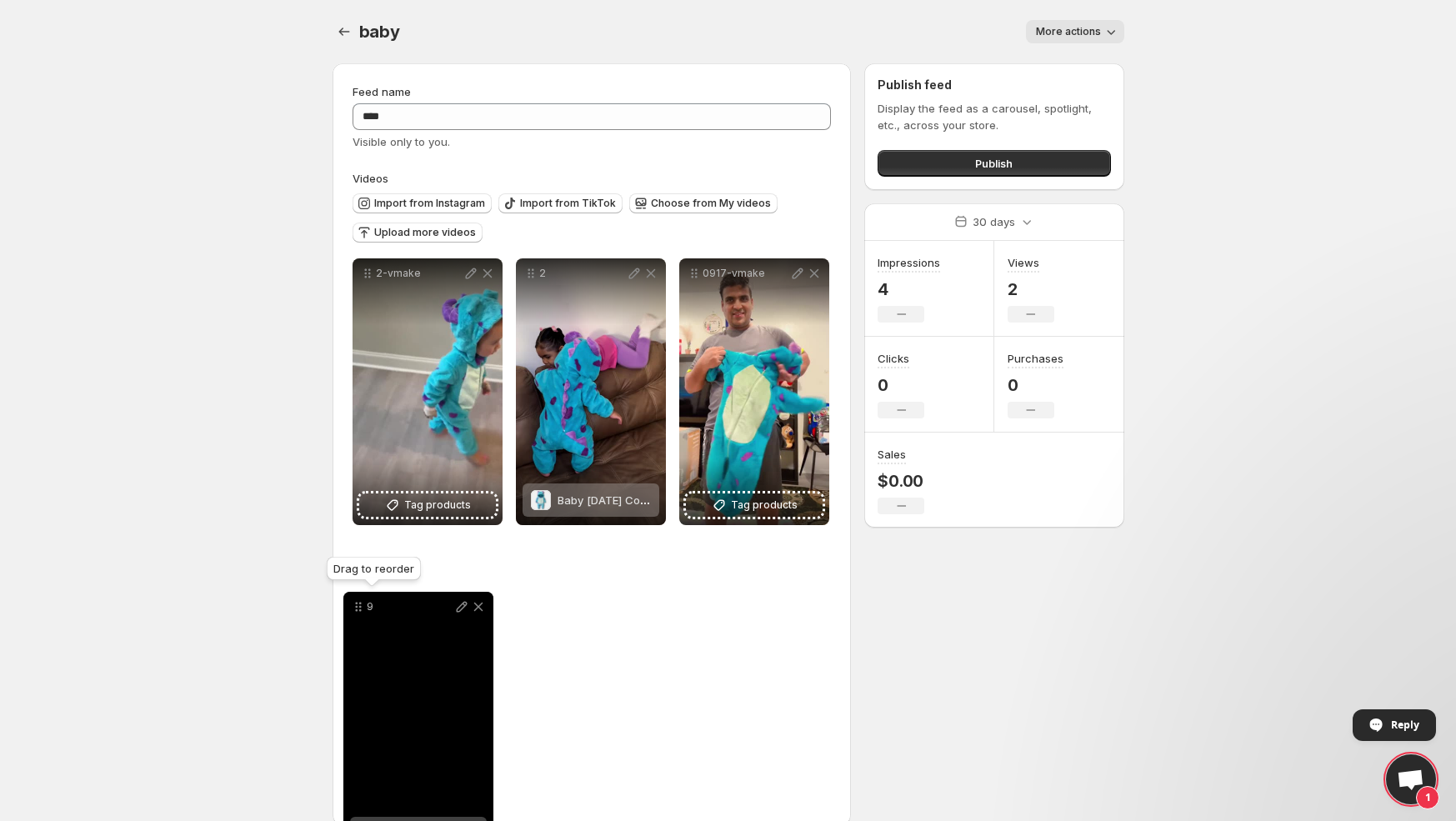
drag, startPoint x: 364, startPoint y: 554, endPoint x: 355, endPoint y: 607, distance: 53.8
click at [355, 607] on icon at bounding box center [356, 606] width 3 height 3
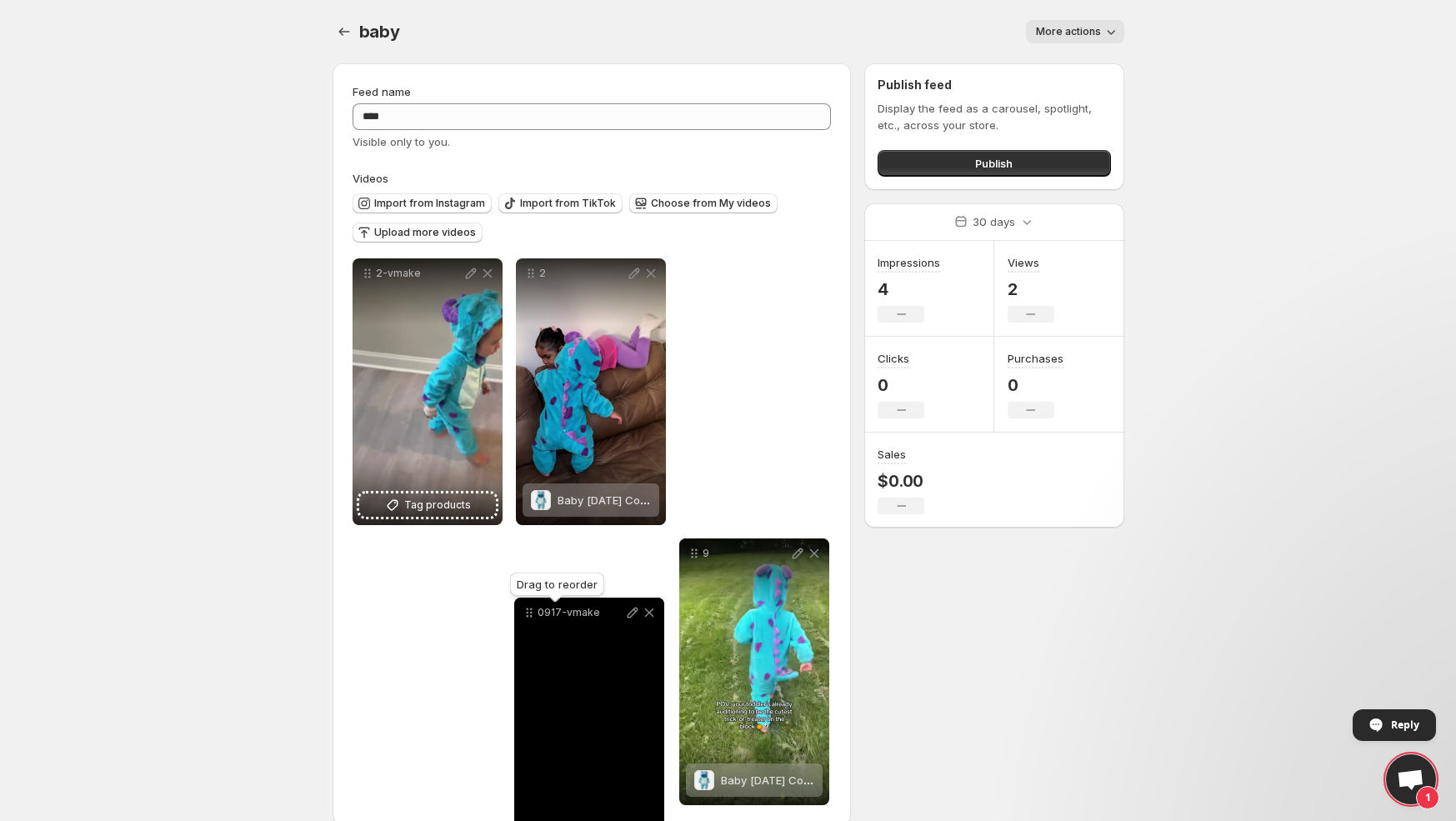
drag, startPoint x: 694, startPoint y: 276, endPoint x: 529, endPoint y: 615, distance: 377.0
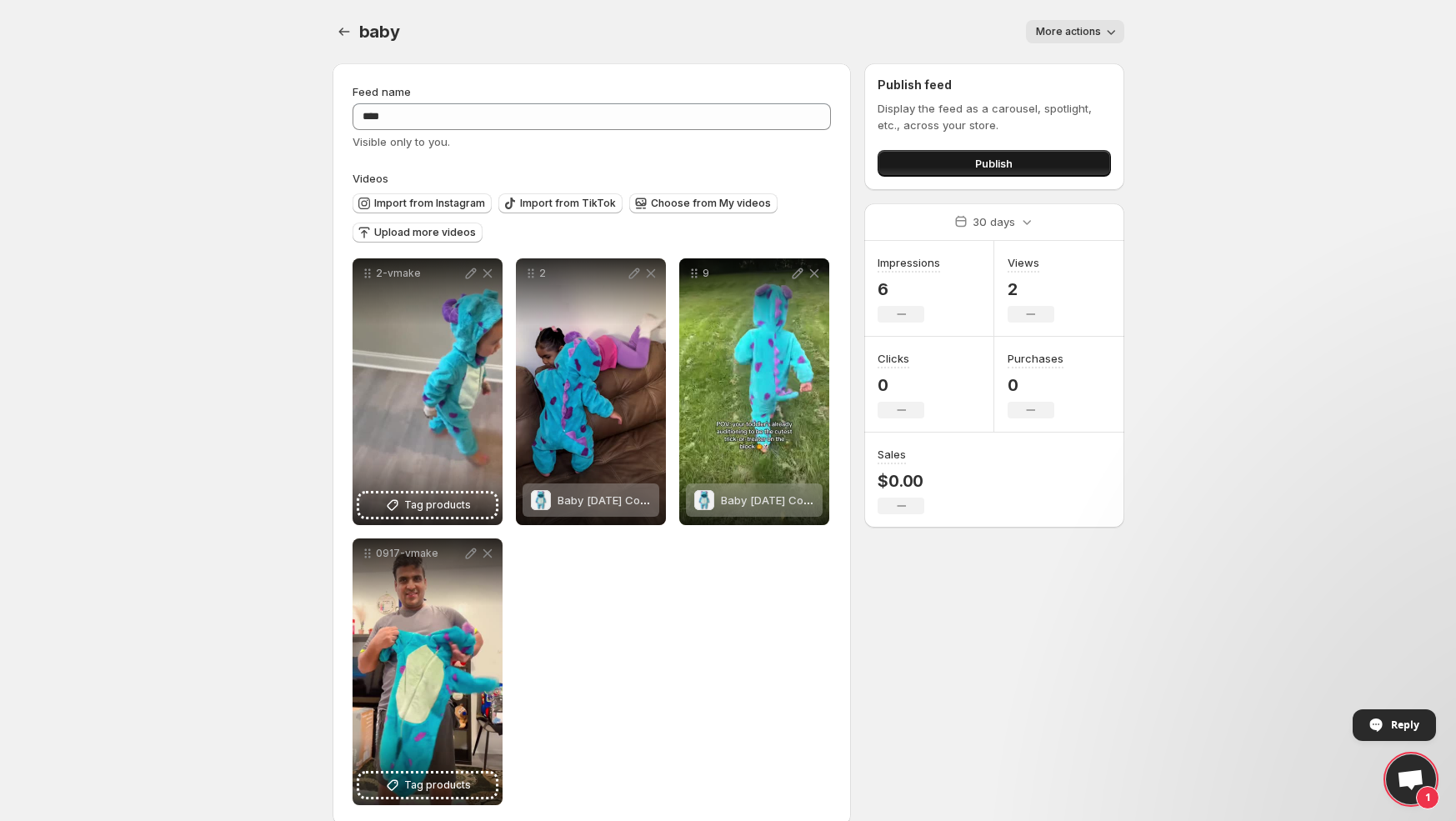
click at [940, 165] on button "Publish" at bounding box center [994, 163] width 232 height 27
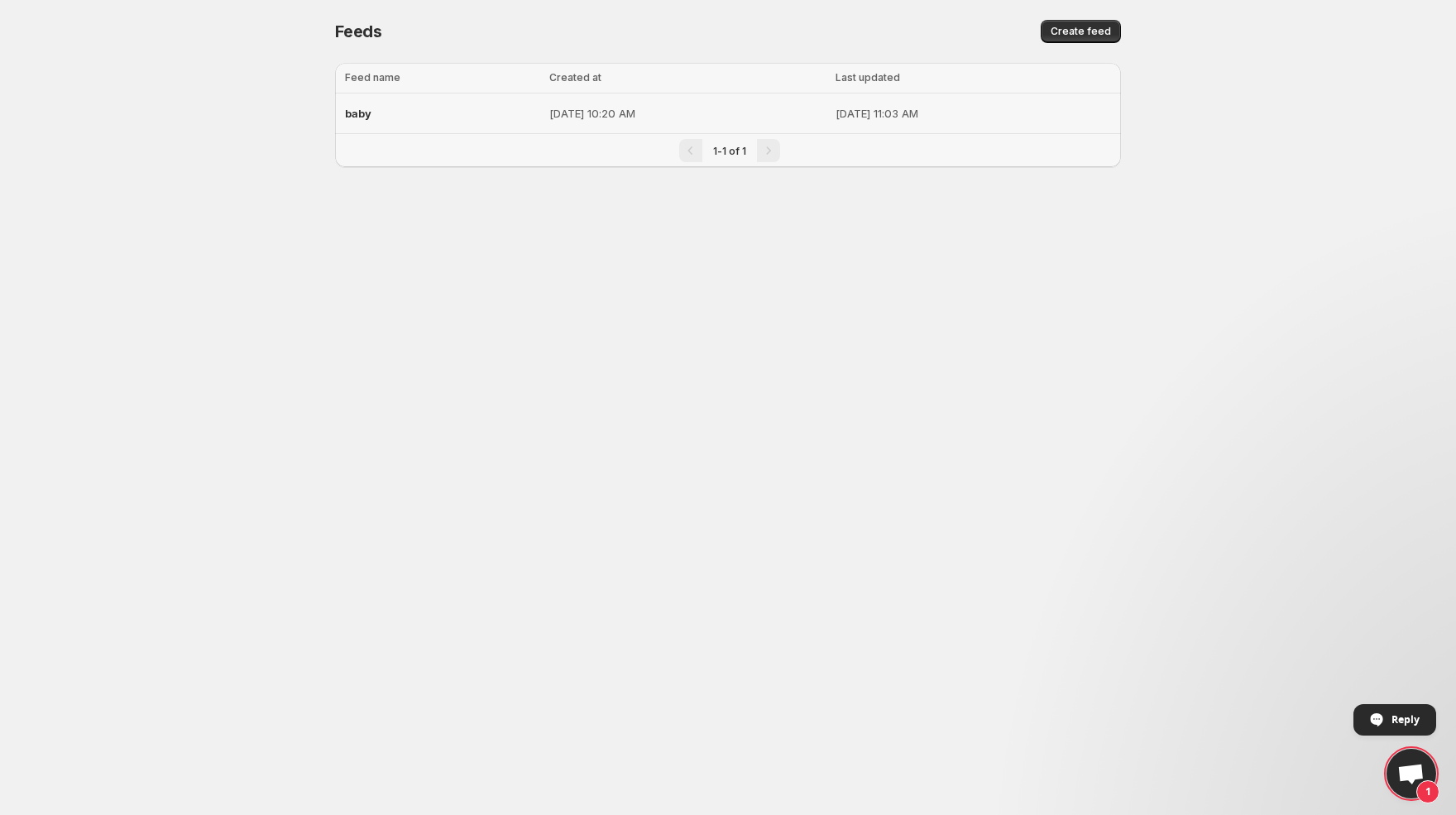
click at [459, 104] on div "baby" at bounding box center [442, 114] width 195 height 30
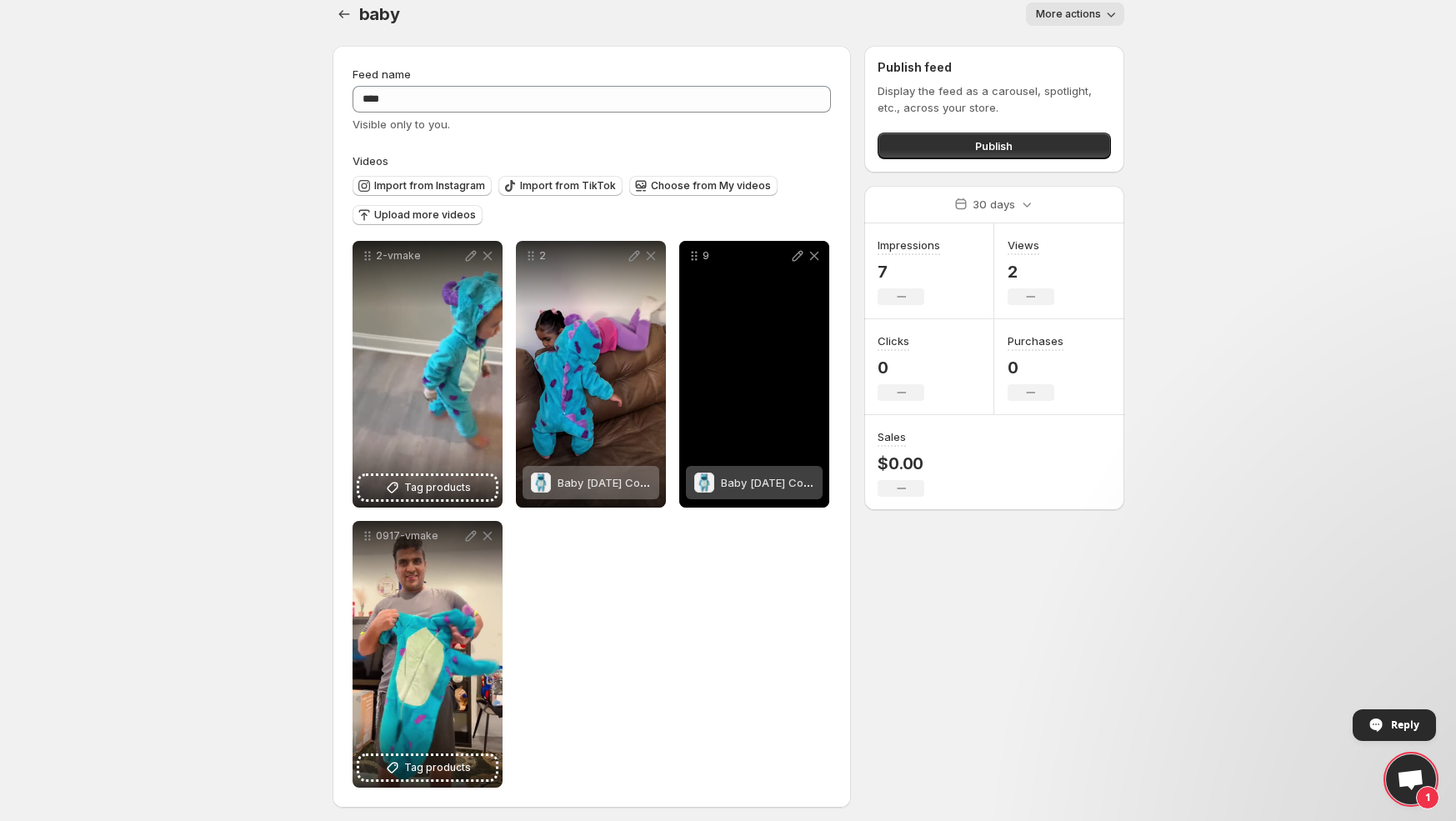
scroll to position [25, 0]
